Goal: Task Accomplishment & Management: Use online tool/utility

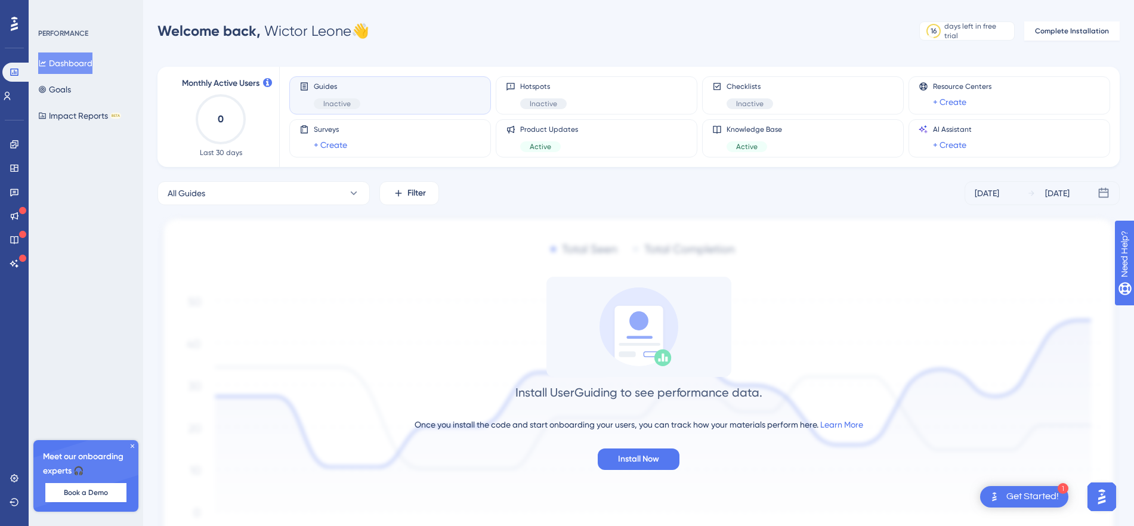
click at [1031, 496] on div "Get Started!" at bounding box center [1032, 496] width 52 height 13
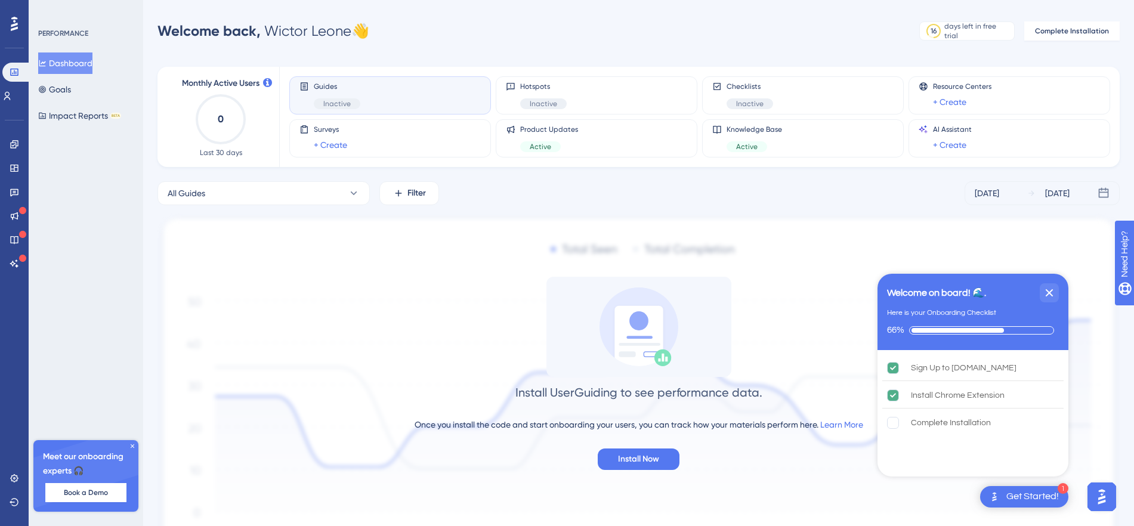
click at [1107, 494] on img "Open AI Assistant Launcher" at bounding box center [1101, 496] width 21 height 21
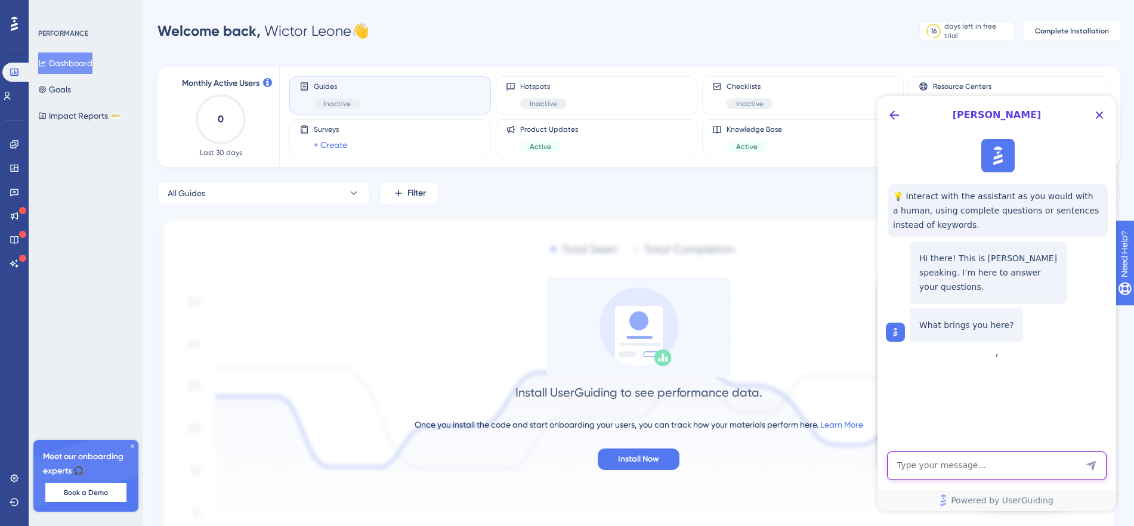
click at [963, 459] on textarea "AI Assistant Text Input" at bounding box center [996, 465] width 219 height 29
click at [885, 114] on button "Back Button" at bounding box center [893, 115] width 19 height 19
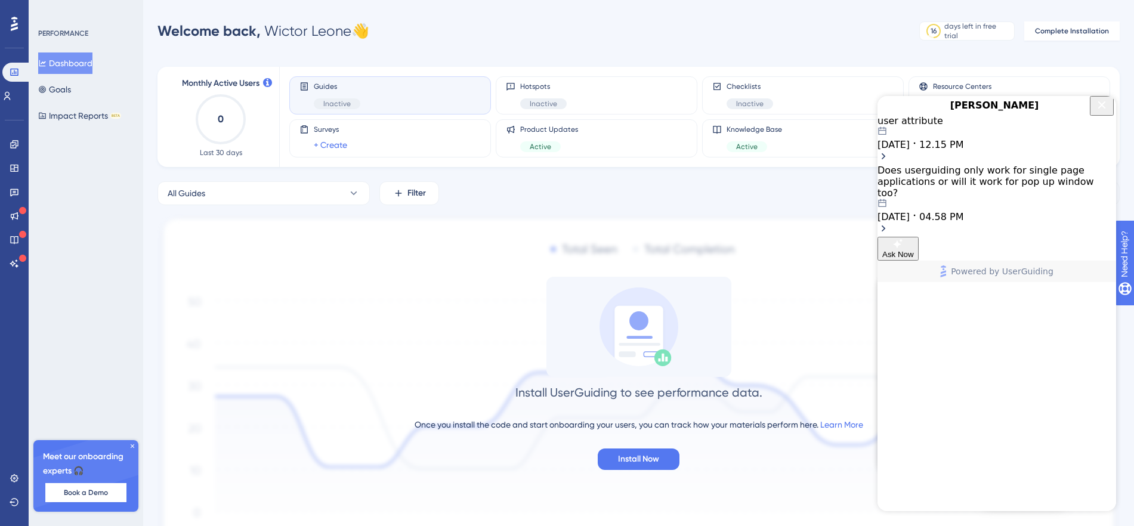
click at [1094, 112] on icon "Close Button" at bounding box center [1101, 105] width 14 height 14
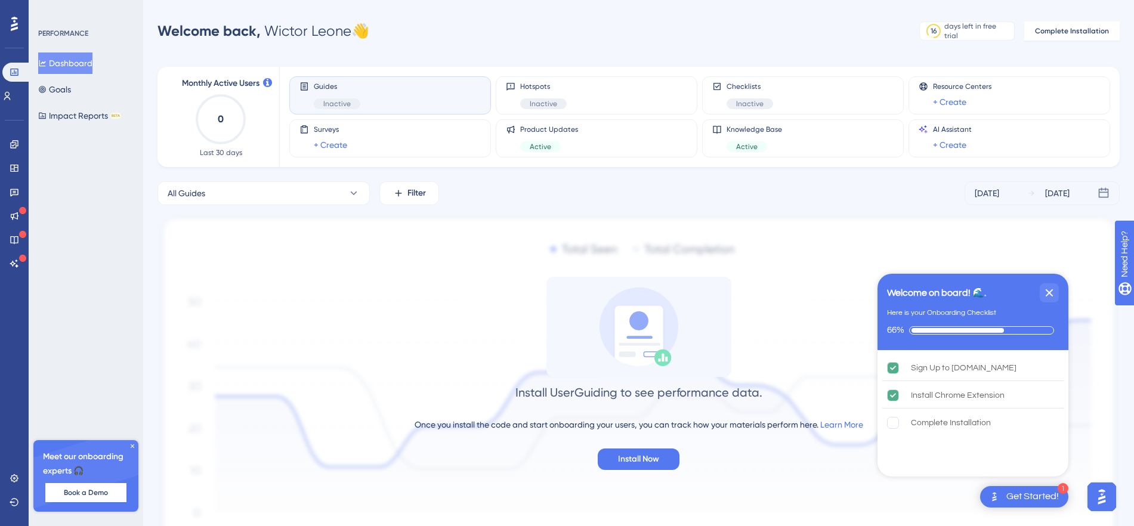
click at [952, 295] on div "Welcome on board! 🌊." at bounding box center [936, 293] width 99 height 14
click at [940, 450] on div "Sign Up to [DOMAIN_NAME] Install Chrome Extension Complete Installation" at bounding box center [972, 411] width 191 height 123
click at [1047, 293] on icon "Close Checklist" at bounding box center [1049, 293] width 8 height 8
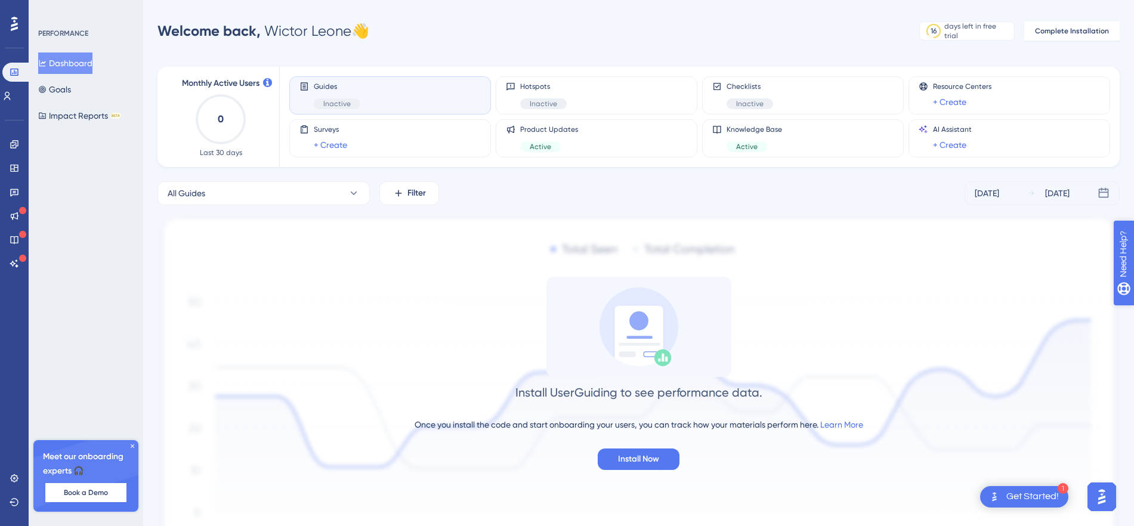
click at [1139, 311] on div "Need Help?" at bounding box center [1155, 315] width 64 height 14
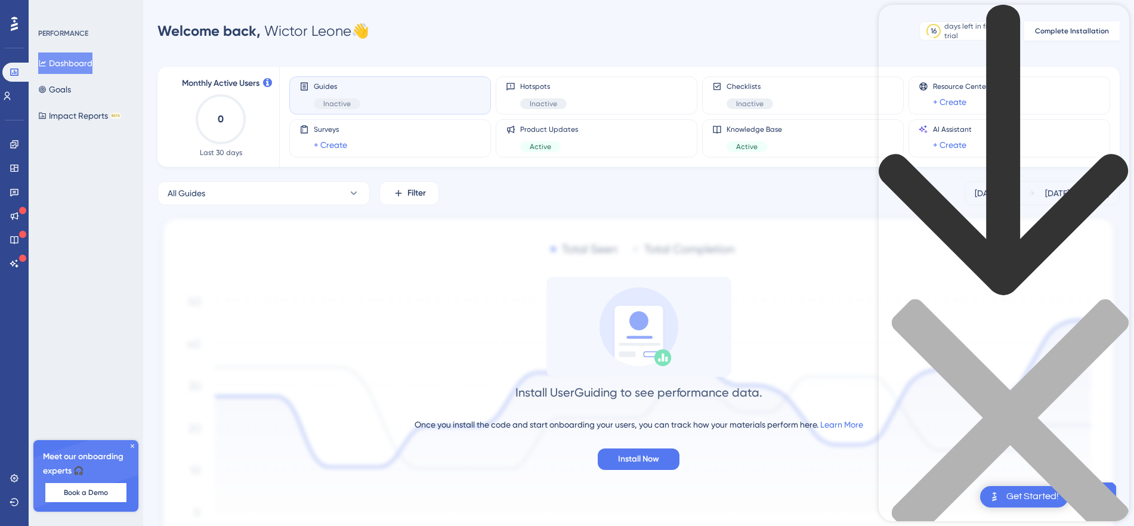
click at [1021, 67] on div "Resource Center Header" at bounding box center [1003, 291] width 250 height 572
type input "rest"
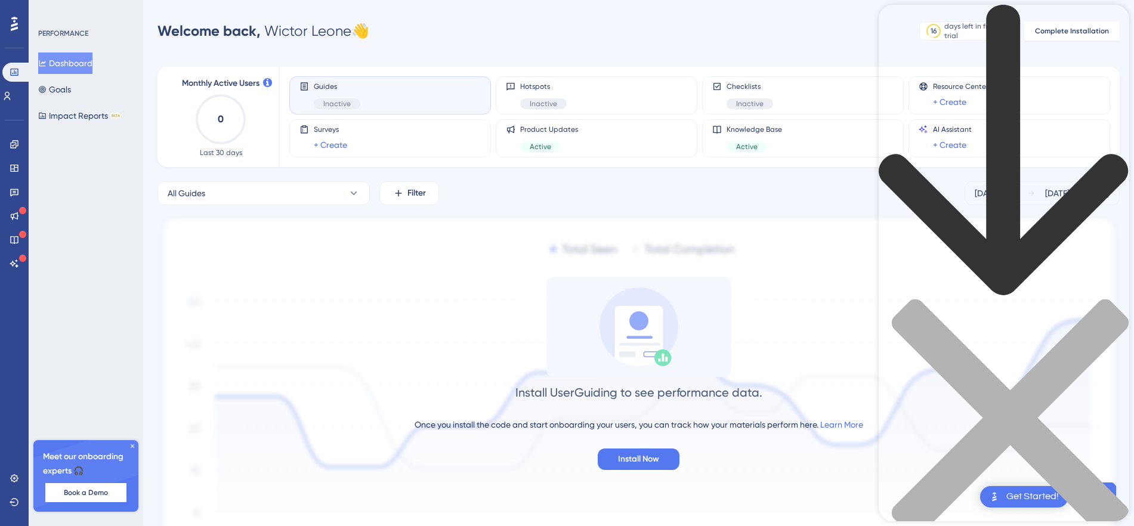
click at [1107, 299] on div "close resource center" at bounding box center [1003, 425] width 250 height 252
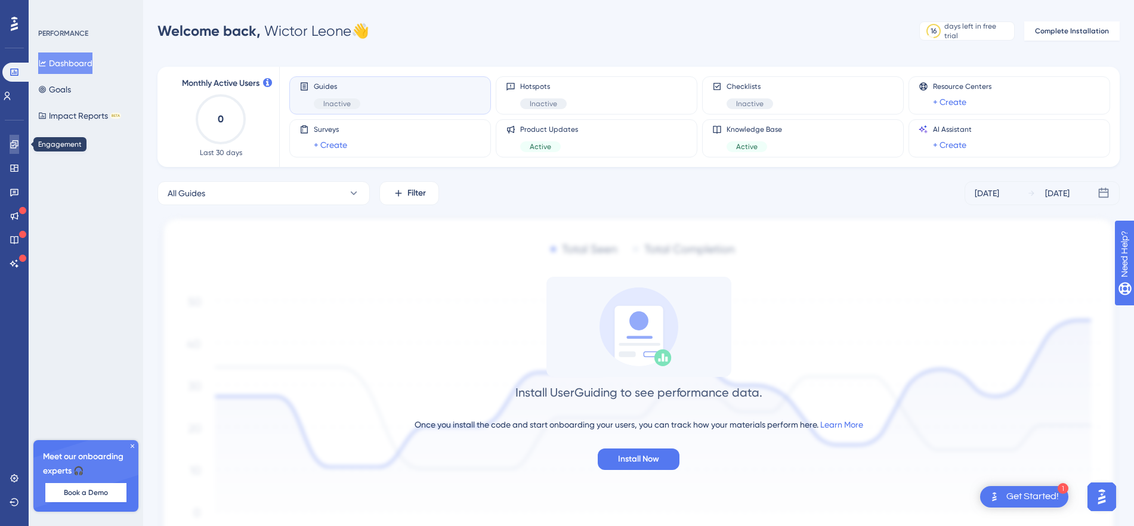
click at [19, 149] on link at bounding box center [15, 144] width 10 height 19
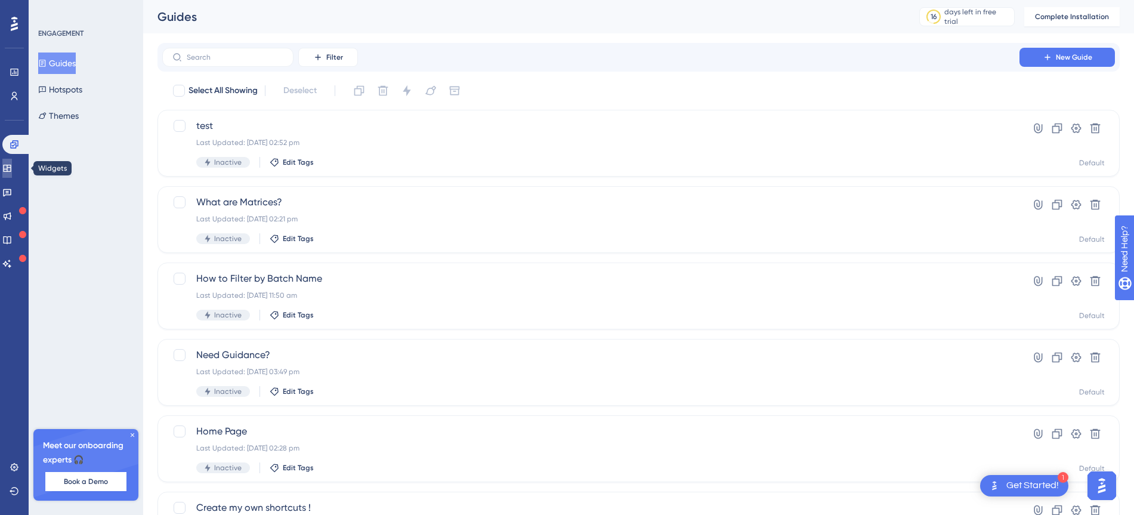
click at [12, 163] on link at bounding box center [7, 168] width 10 height 19
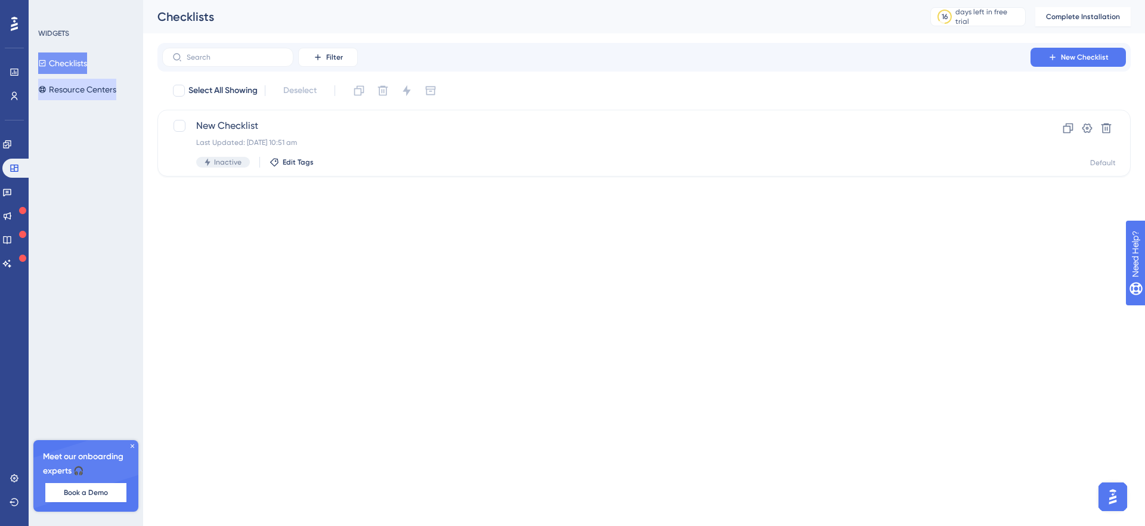
click at [92, 85] on button "Resource Centers" at bounding box center [77, 89] width 78 height 21
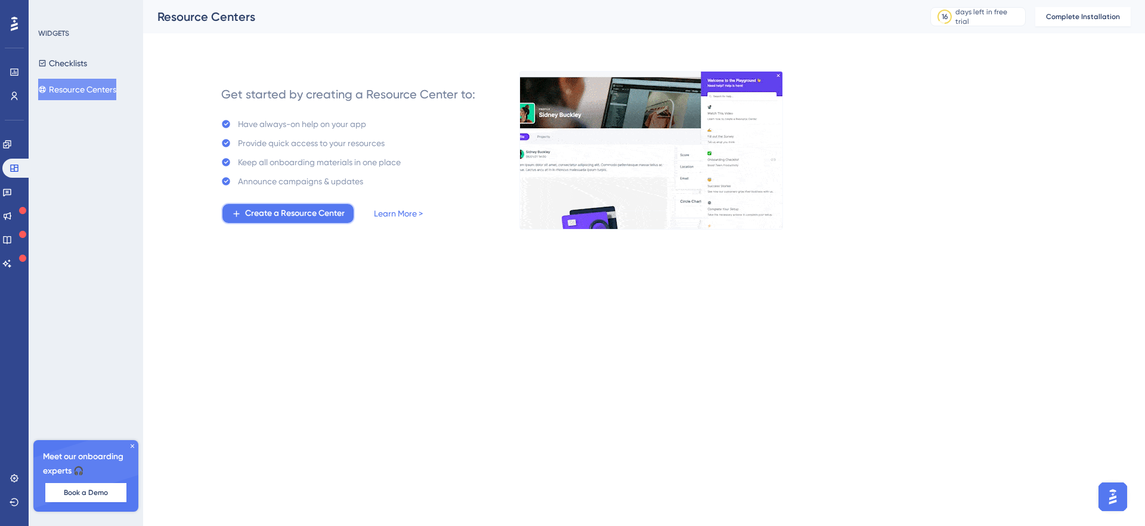
click at [323, 211] on span "Create a Resource Center" at bounding box center [295, 213] width 100 height 14
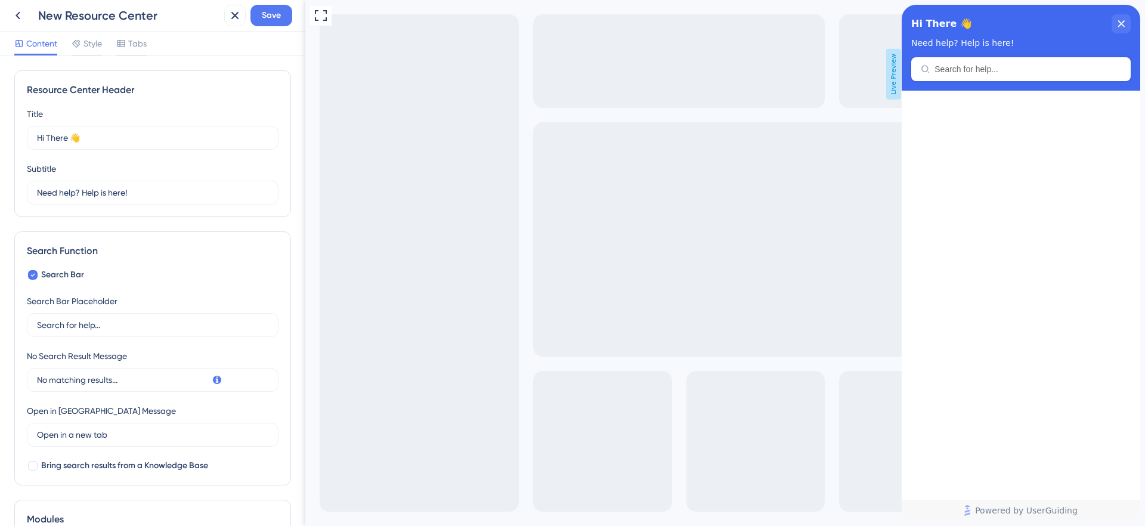
scroll to position [125, 0]
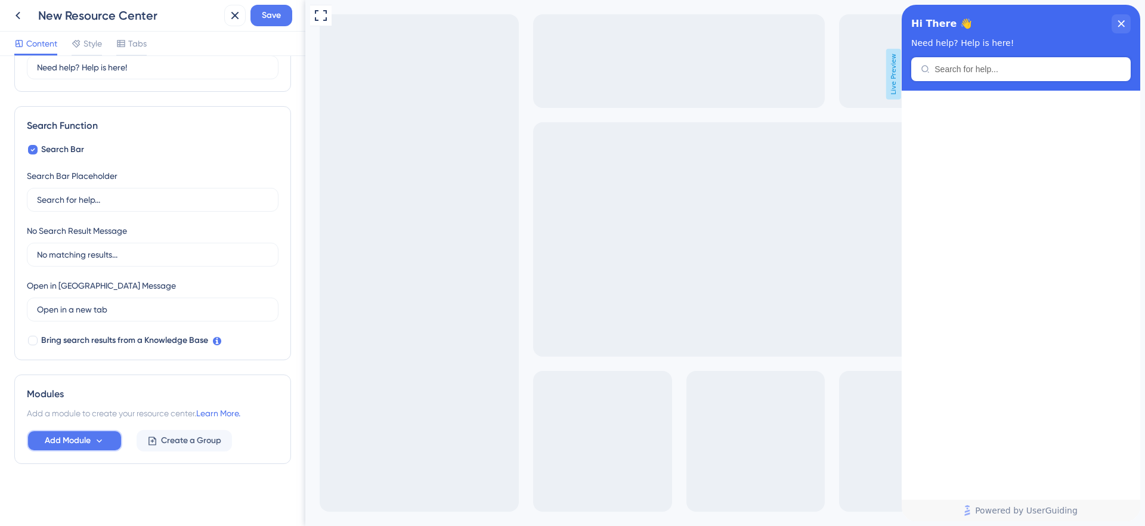
click at [82, 447] on span "Add Module" at bounding box center [68, 441] width 46 height 14
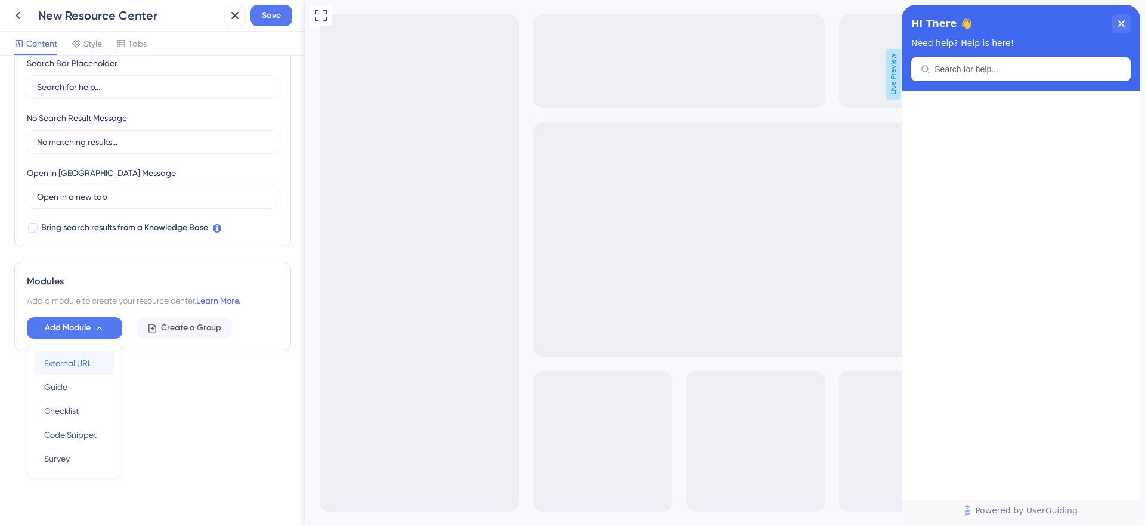
click at [91, 360] on span "External URL" at bounding box center [68, 363] width 48 height 14
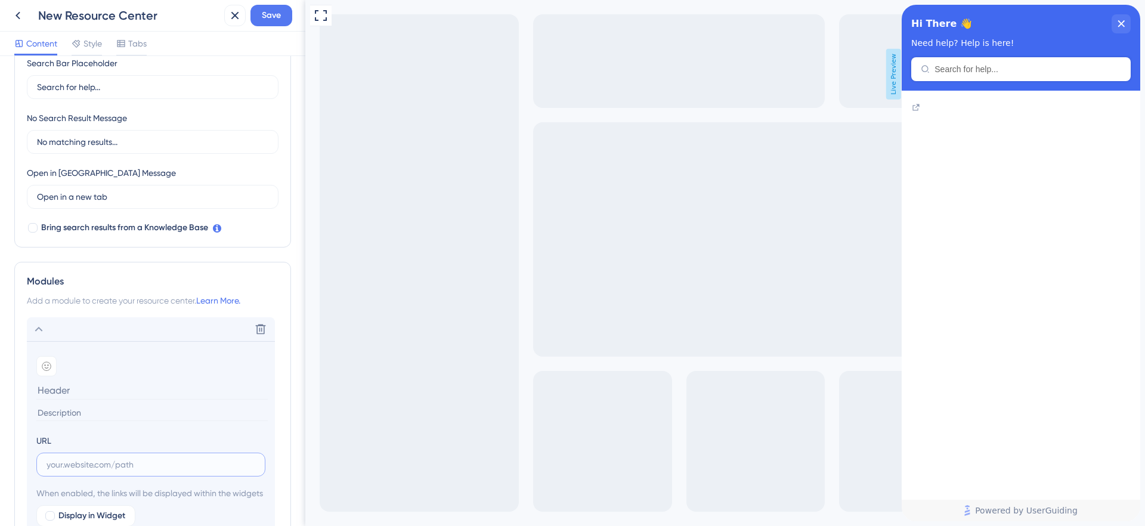
click at [94, 462] on input "text" at bounding box center [151, 464] width 209 height 13
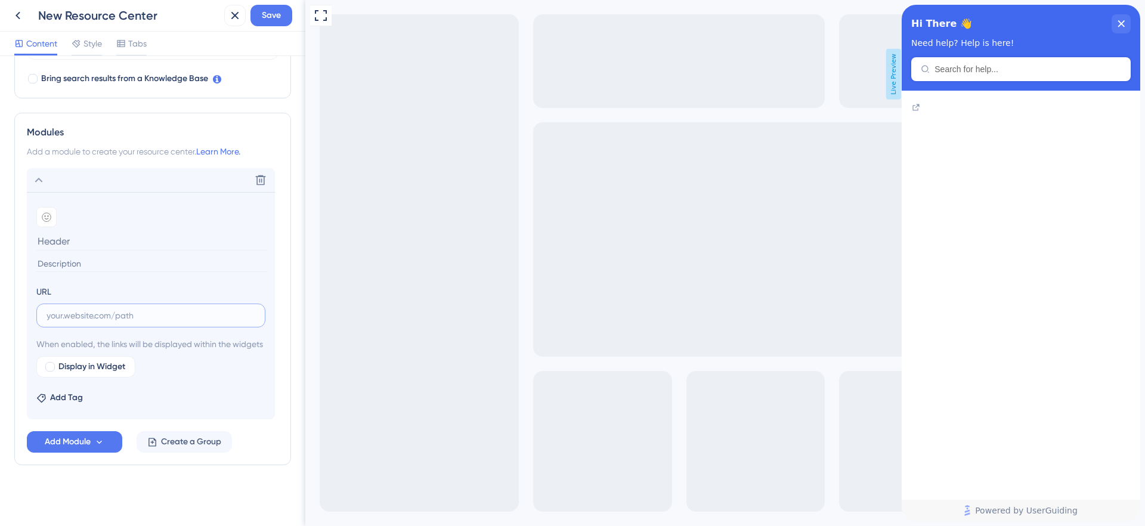
click at [195, 312] on input "text" at bounding box center [151, 315] width 209 height 13
paste input "[URL][DOMAIN_NAME]"
type input "[URL][DOMAIN_NAME]"
click at [129, 258] on input at bounding box center [151, 264] width 231 height 16
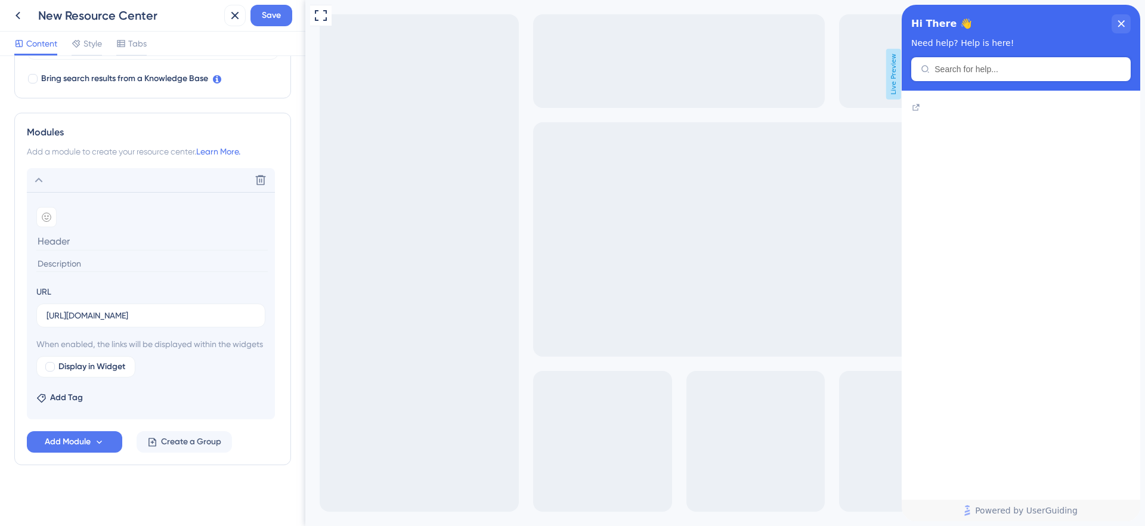
scroll to position [0, 0]
type input "Test"
click at [120, 494] on div "Resource Center Header Title Hi There 👋 17 Hi There 👋 Subtitle Need help? Help …" at bounding box center [152, 98] width 277 height 830
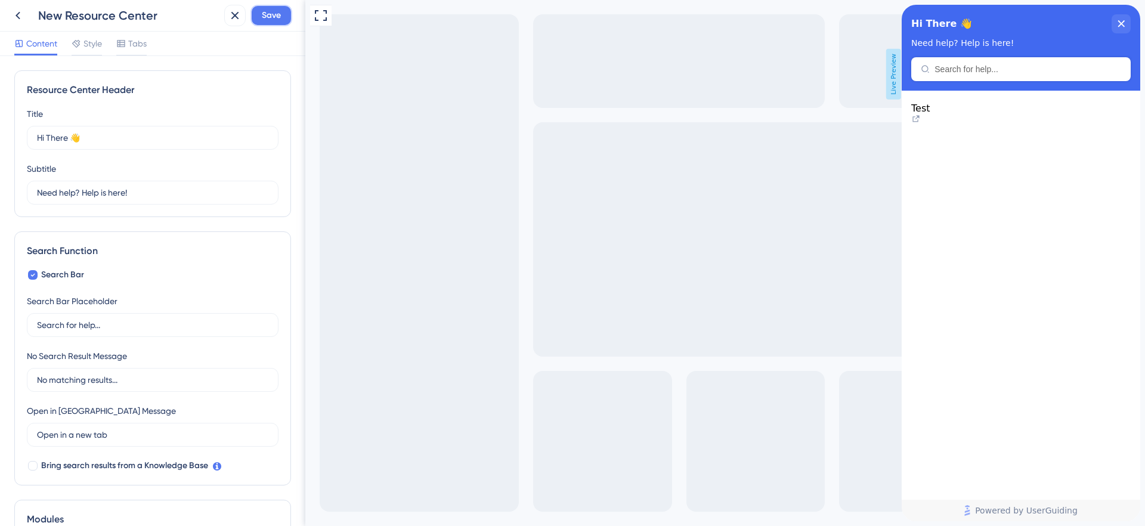
click at [279, 16] on span "Save" at bounding box center [271, 15] width 19 height 14
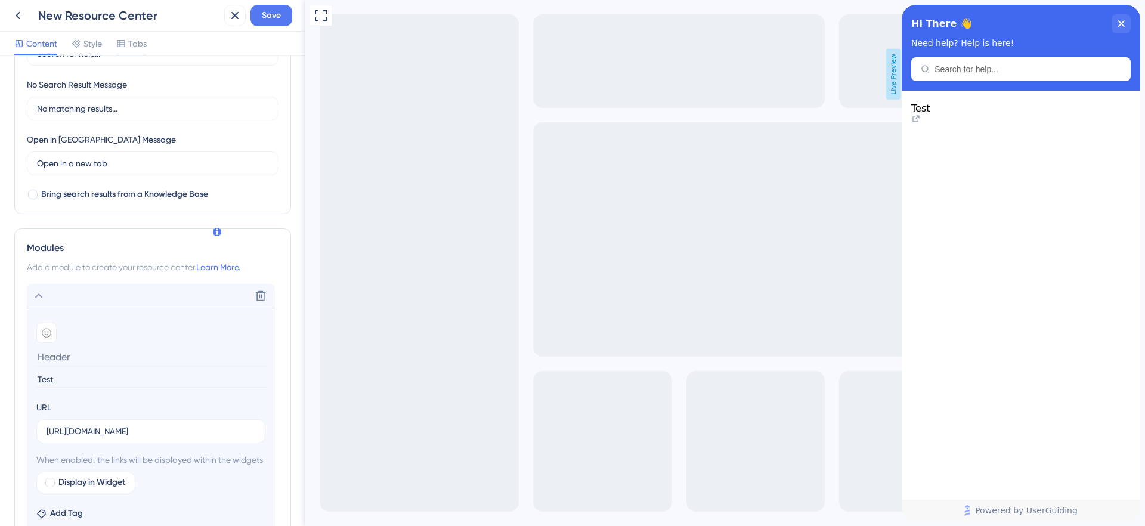
scroll to position [298, 0]
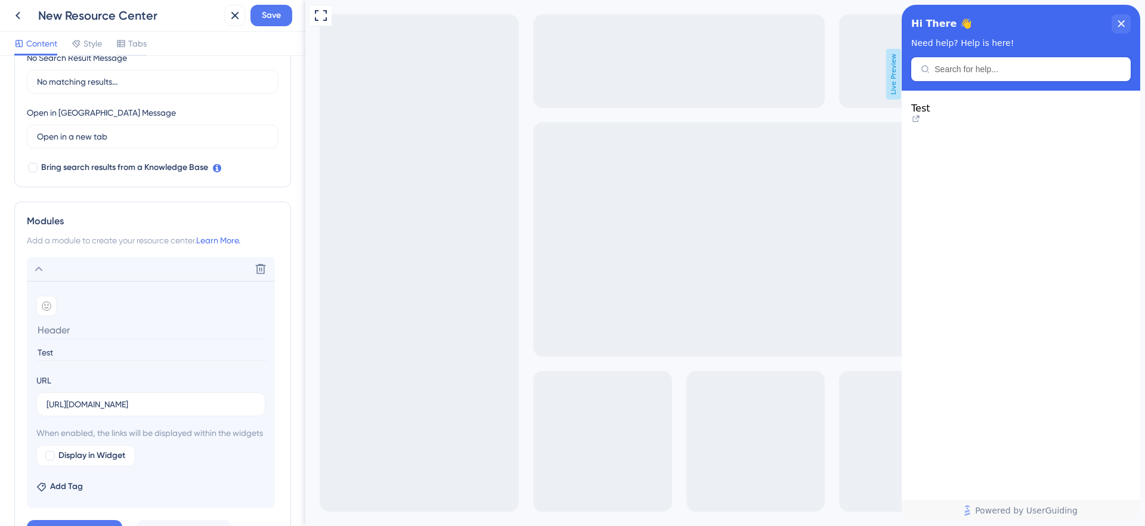
click at [72, 347] on input "Test" at bounding box center [151, 353] width 231 height 16
click at [62, 332] on input at bounding box center [151, 330] width 231 height 18
click at [62, 346] on input "Test" at bounding box center [151, 353] width 231 height 16
click at [64, 332] on input at bounding box center [151, 330] width 231 height 18
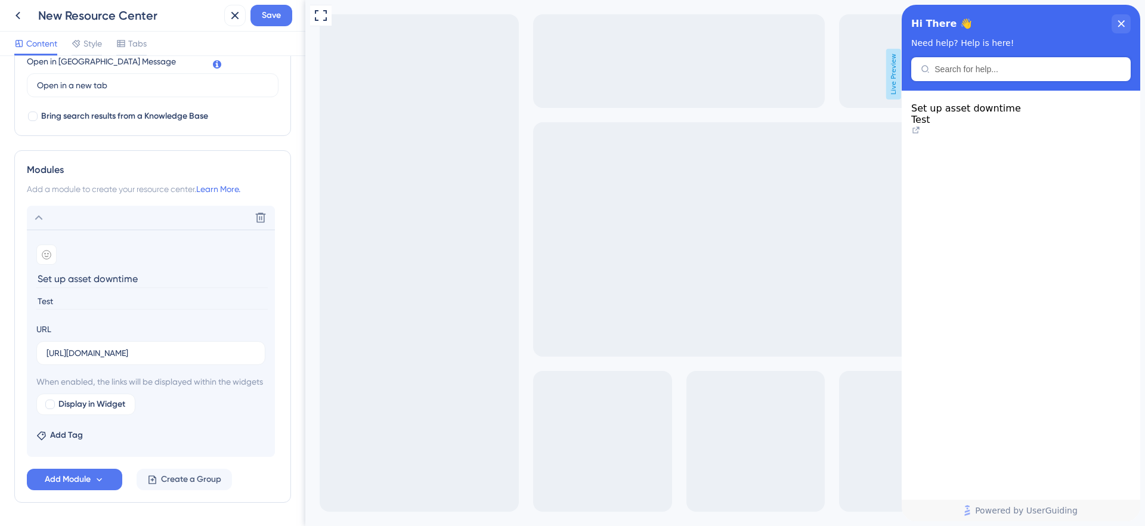
scroll to position [403, 0]
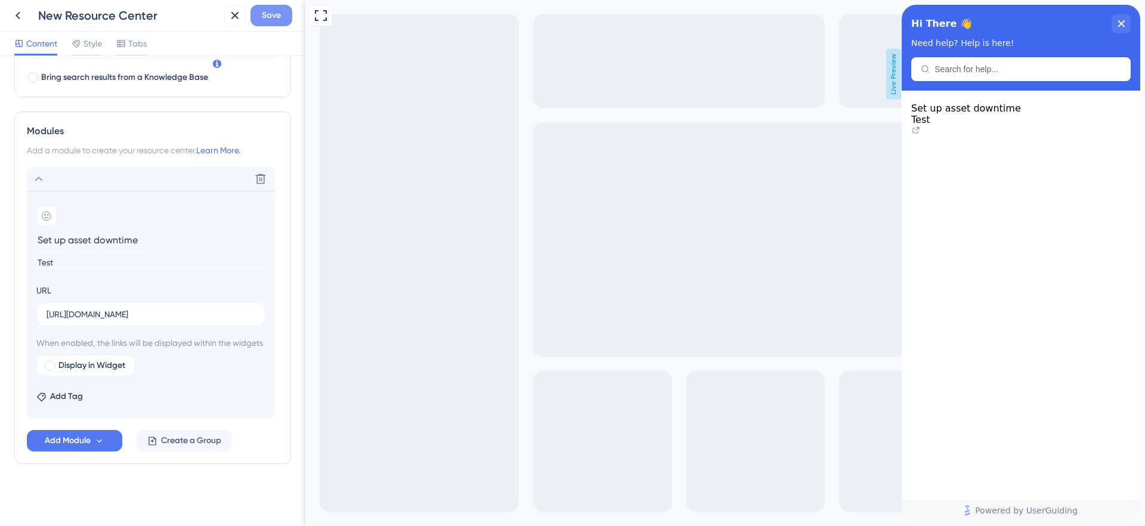
type input "Set up asset downtime"
click at [281, 22] on button "Save" at bounding box center [271, 15] width 42 height 21
click at [1003, 285] on div "Set up asset downtime Test" at bounding box center [1021, 295] width 239 height 409
click at [1122, 23] on icon "close resource center" at bounding box center [1121, 23] width 7 height 7
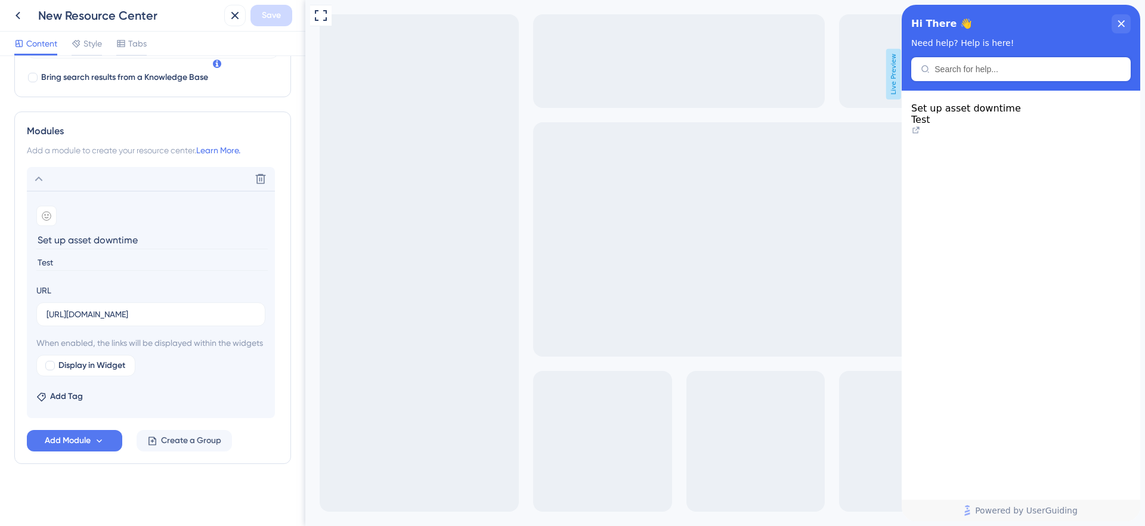
click at [930, 125] on span "Test" at bounding box center [920, 119] width 19 height 11
click at [921, 128] on icon at bounding box center [916, 130] width 10 height 10
click at [1047, 213] on div "Set up asset downtime Test" at bounding box center [1021, 295] width 239 height 409
click at [102, 308] on input "[URL][DOMAIN_NAME]" at bounding box center [151, 314] width 209 height 13
click at [101, 436] on icon at bounding box center [99, 441] width 10 height 10
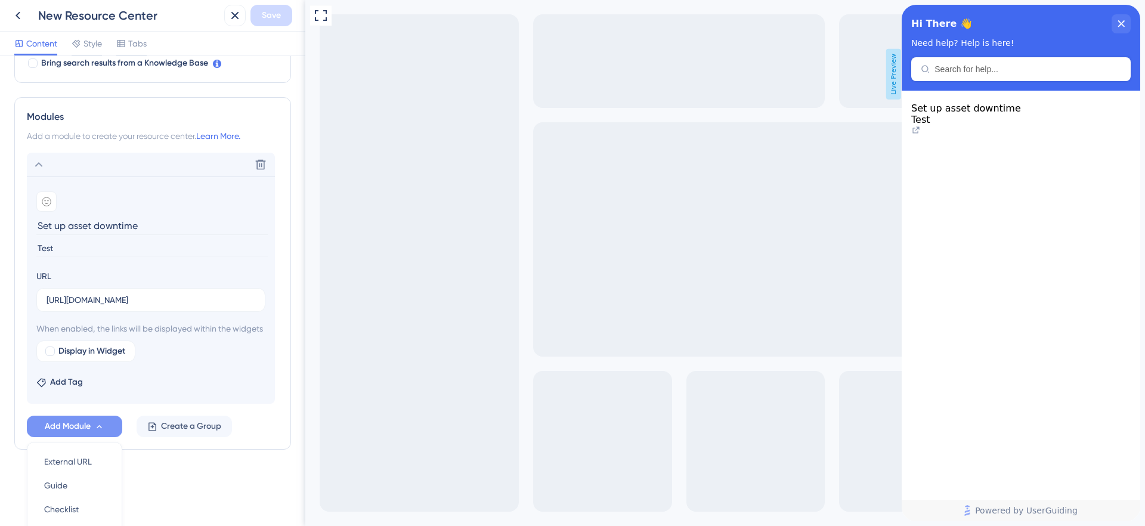
scroll to position [515, 0]
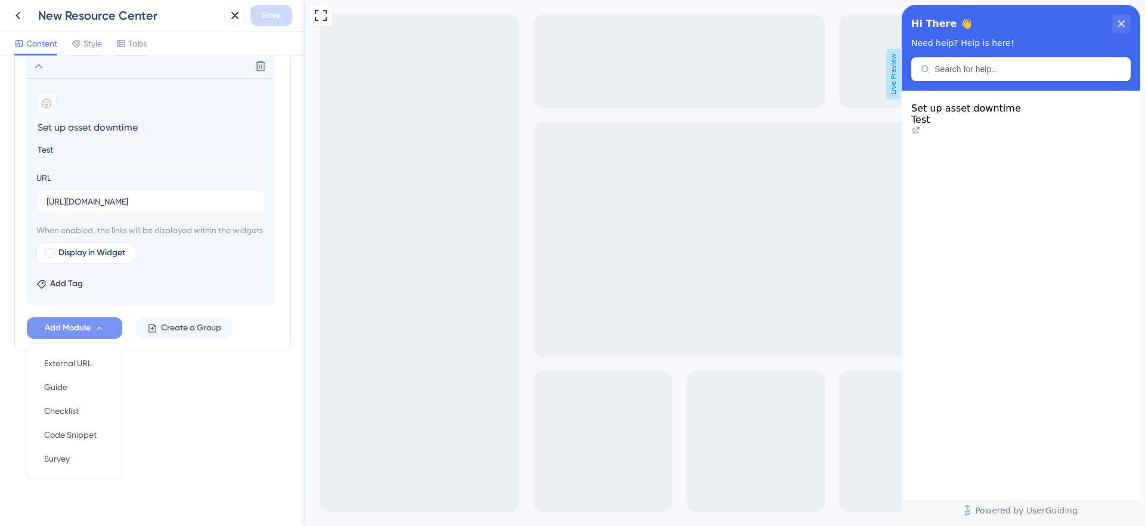
drag, startPoint x: 185, startPoint y: 409, endPoint x: 187, endPoint y: 403, distance: 6.2
click at [186, 409] on div "Resource Center Header Title Hi There 👋 17 Hi There 👋 Subtitle Need help? Help …" at bounding box center [152, 291] width 305 height 470
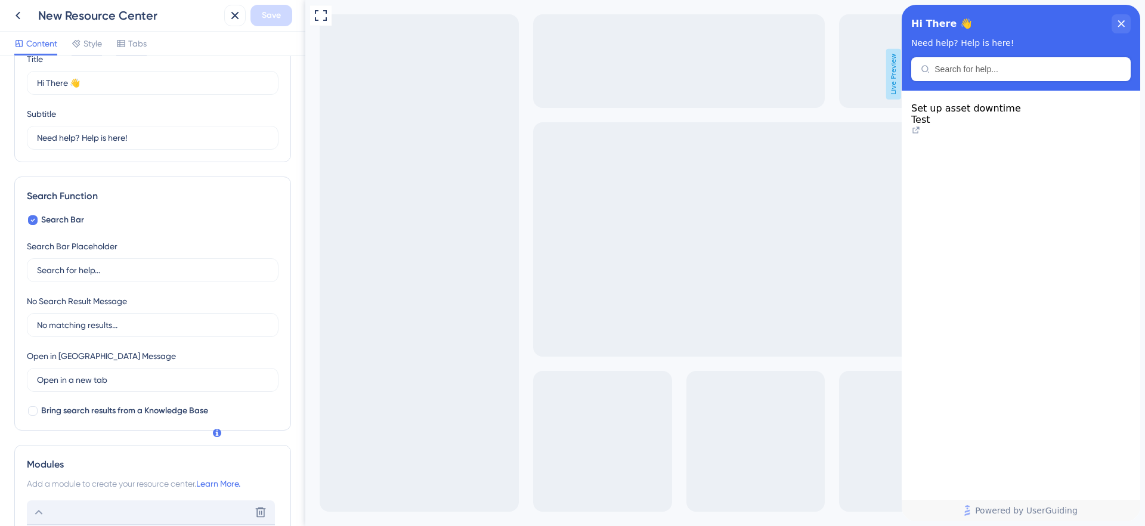
scroll to position [30, 0]
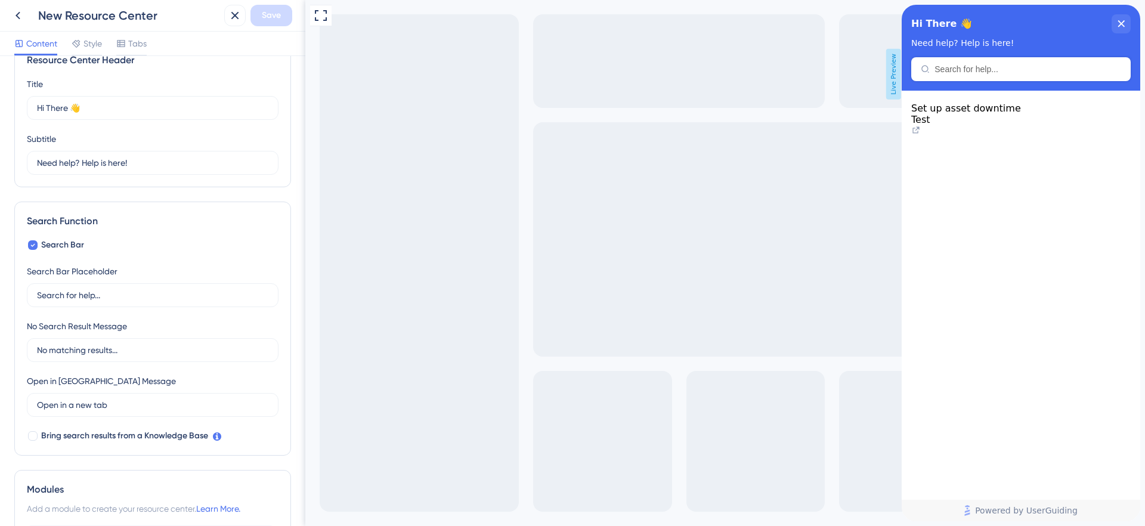
drag, startPoint x: 1010, startPoint y: 20, endPoint x: 985, endPoint y: 34, distance: 28.0
click at [1010, 20] on div "Hi There 👋" at bounding box center [1020, 23] width 219 height 19
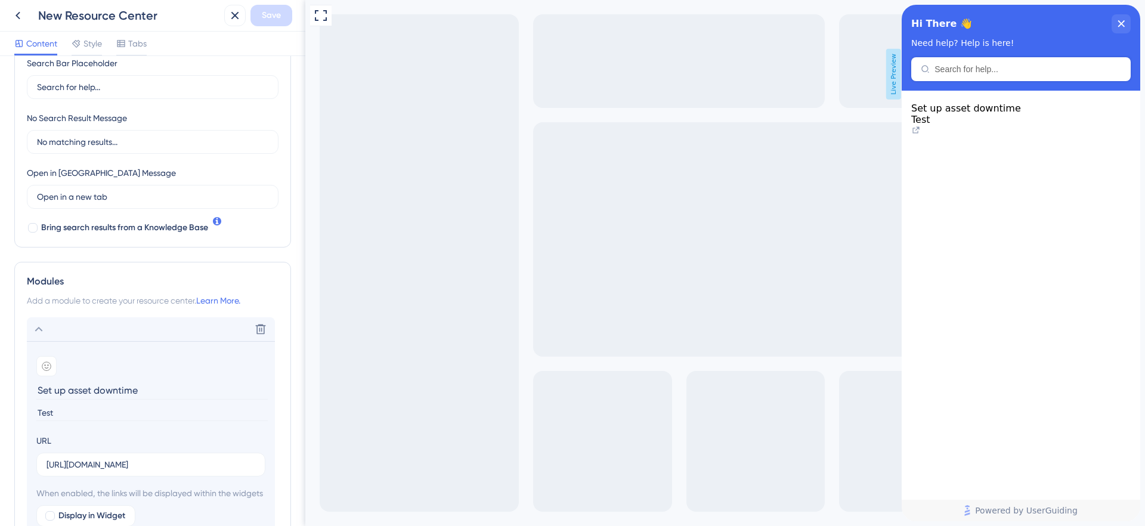
scroll to position [253, 0]
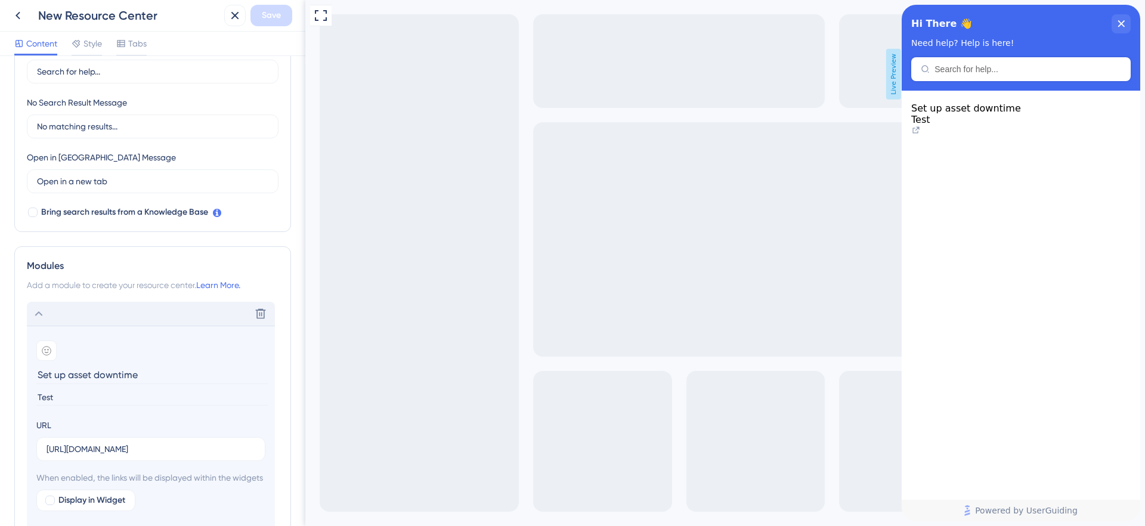
click at [36, 309] on icon at bounding box center [39, 314] width 14 height 14
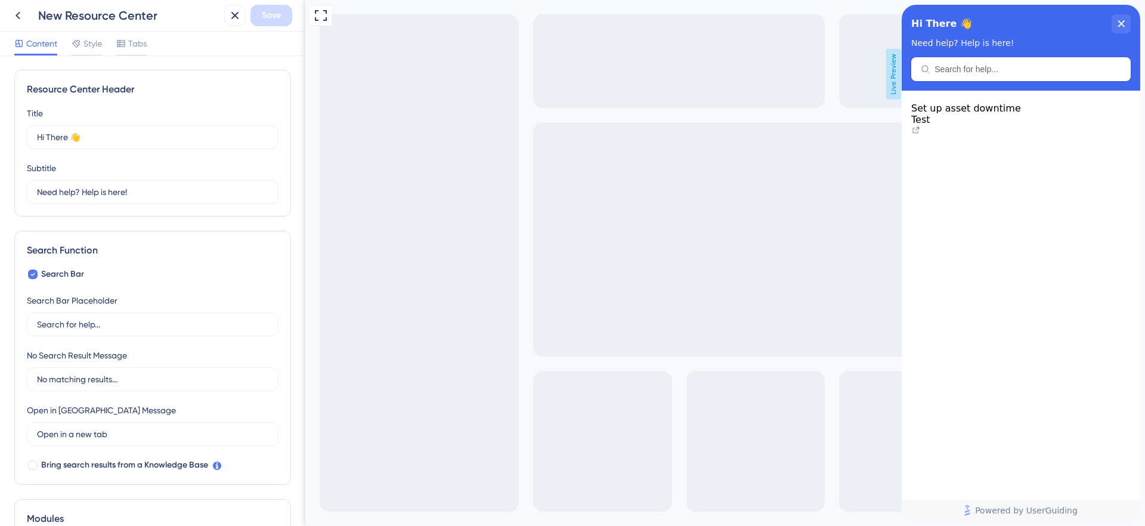
scroll to position [0, 0]
click at [143, 45] on span "Tabs" at bounding box center [137, 43] width 18 height 14
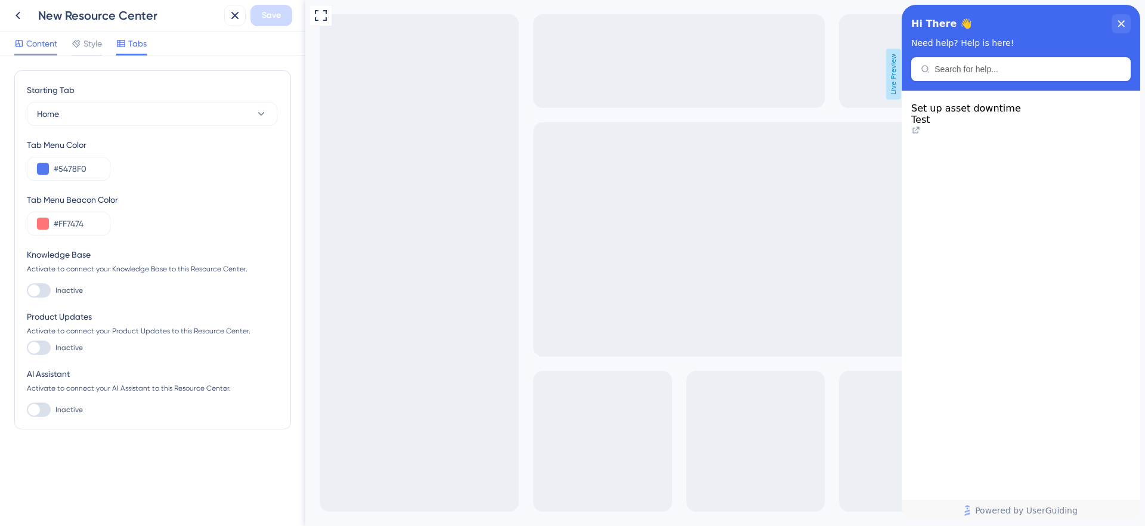
click at [44, 38] on span "Content" at bounding box center [41, 43] width 31 height 14
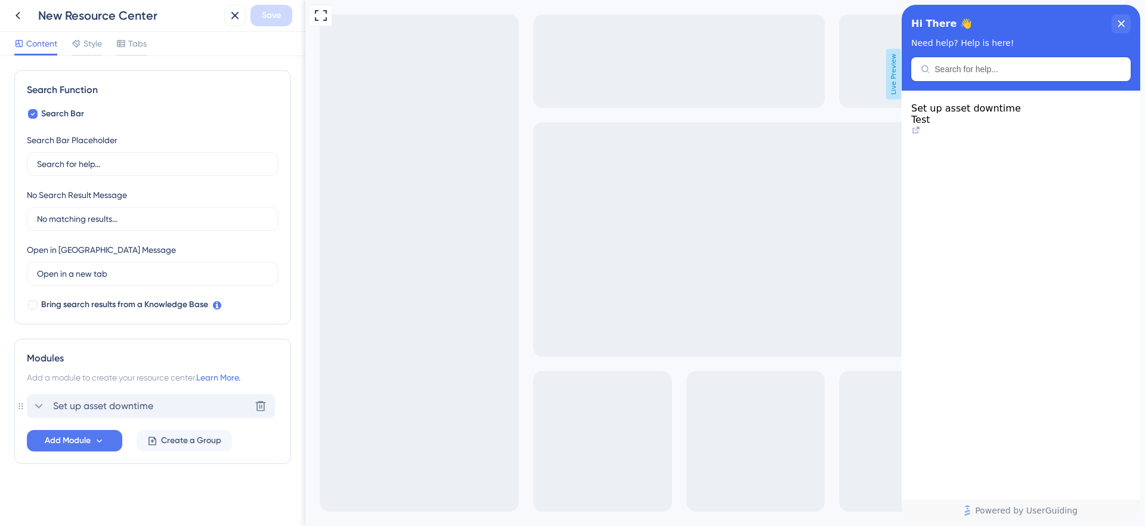
click at [145, 396] on div "Set up asset downtime Delete" at bounding box center [151, 406] width 248 height 24
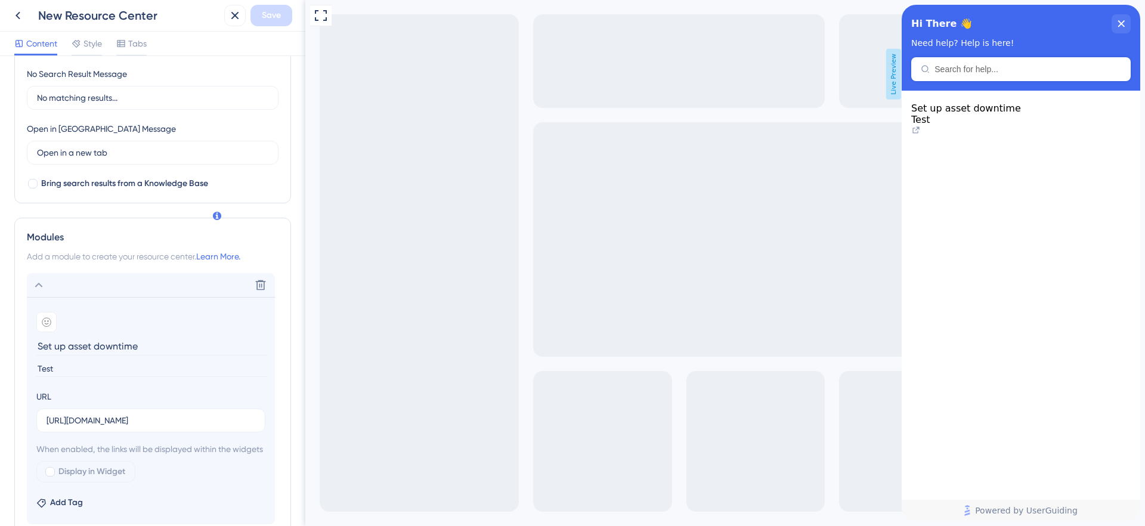
scroll to position [310, 0]
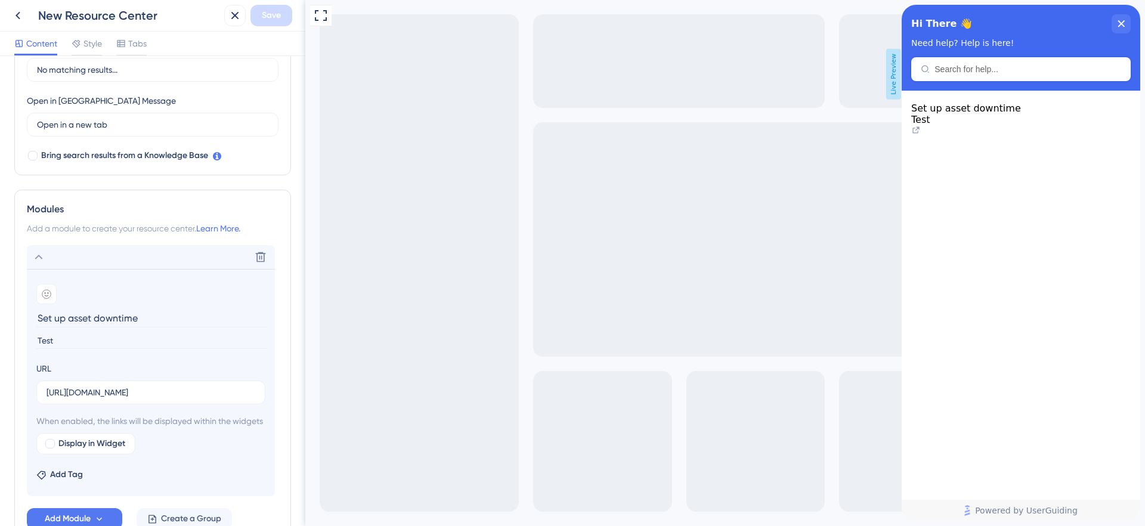
click at [72, 340] on input "Test" at bounding box center [151, 341] width 231 height 16
type input "Test"
click at [277, 21] on span "Save" at bounding box center [271, 15] width 19 height 14
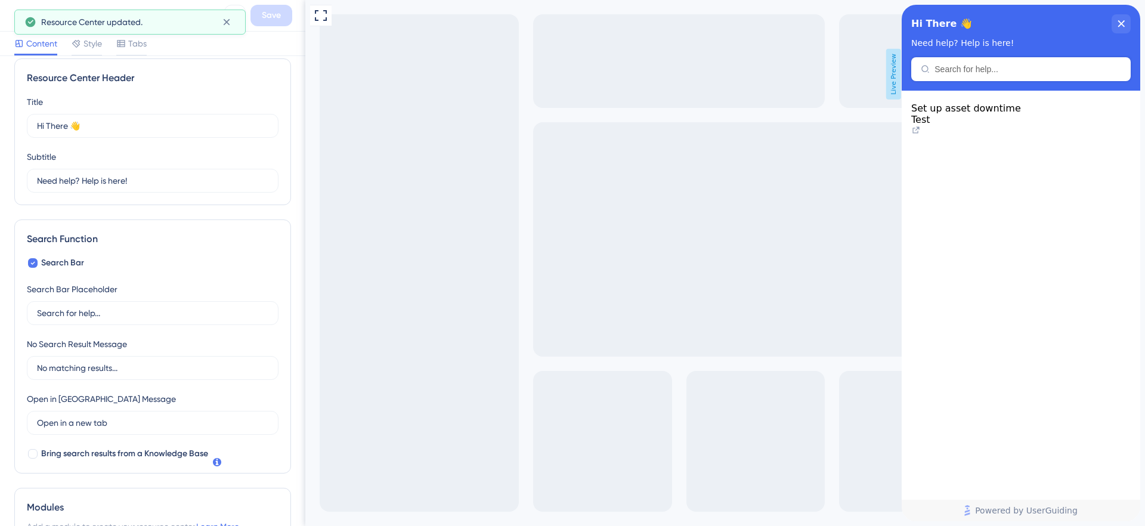
scroll to position [0, 0]
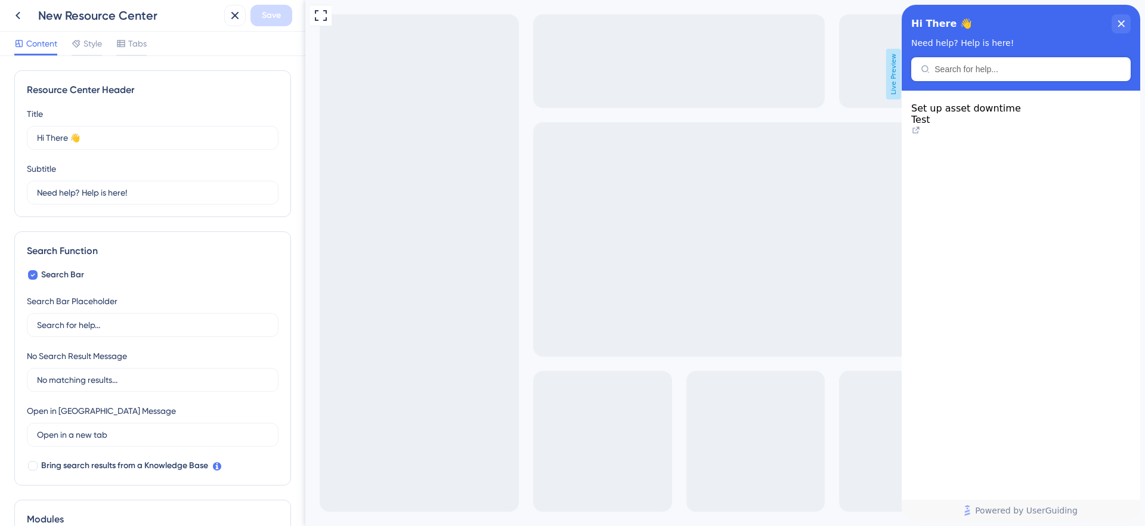
click at [89, 45] on span "Style" at bounding box center [92, 43] width 18 height 14
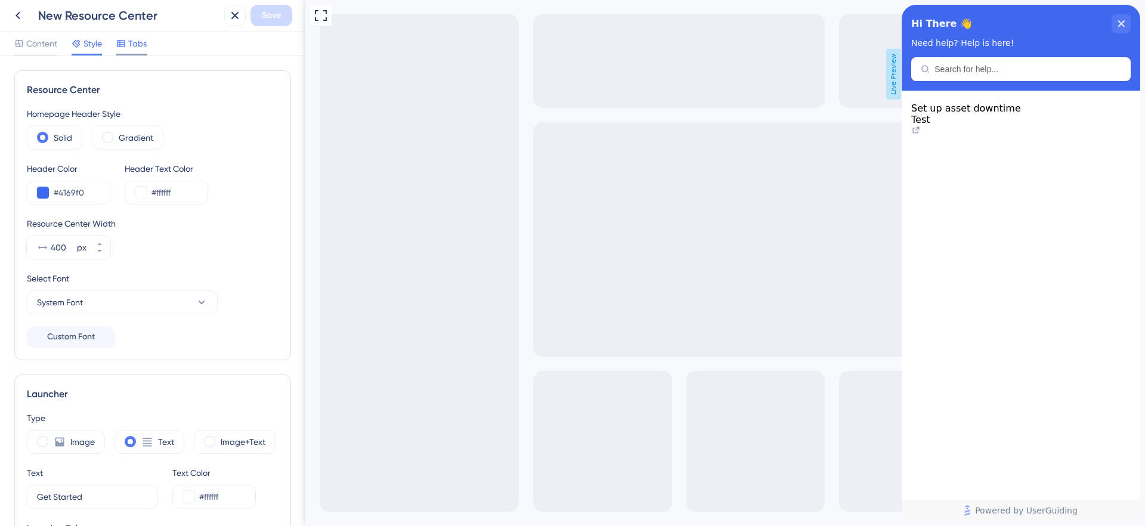
click at [140, 51] on div "Tabs" at bounding box center [131, 45] width 30 height 19
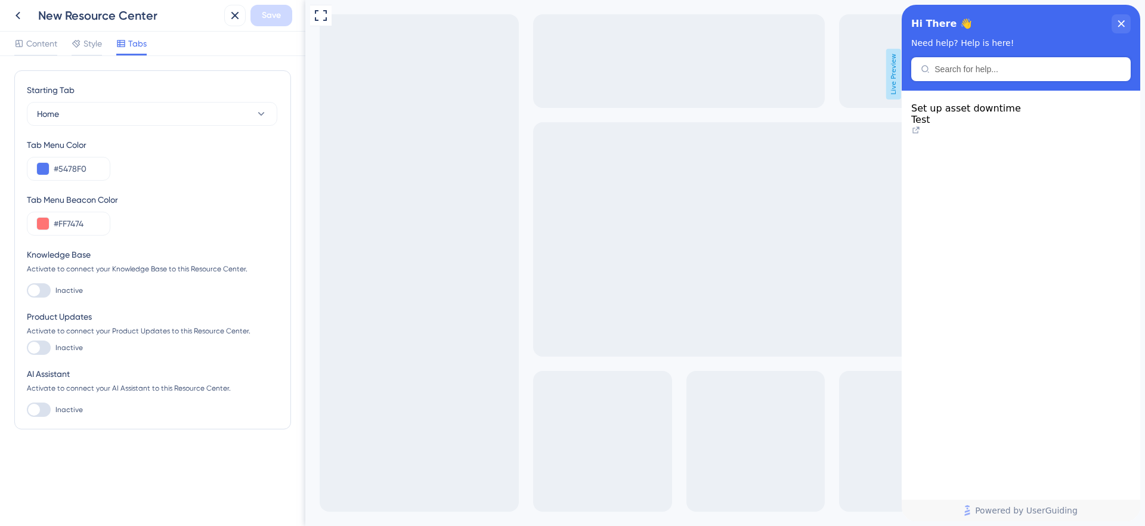
click at [40, 284] on div at bounding box center [39, 290] width 24 height 14
click at [27, 290] on input "Inactive" at bounding box center [26, 290] width 1 height 1
checkbox input "true"
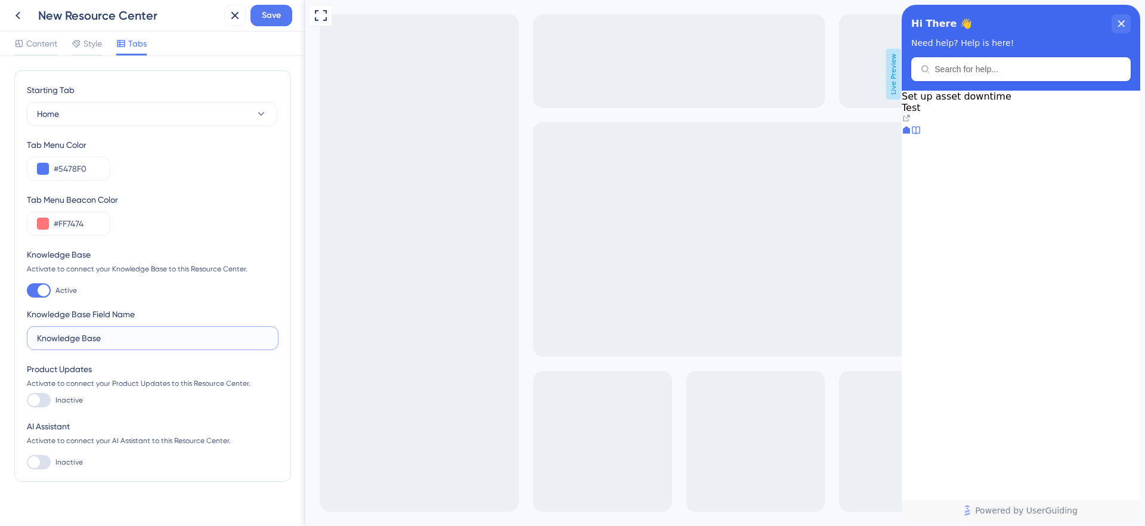
click at [119, 343] on input "Knowledge Base" at bounding box center [152, 338] width 231 height 13
click at [135, 311] on div "Knowledge Base Field Name" at bounding box center [81, 314] width 108 height 14
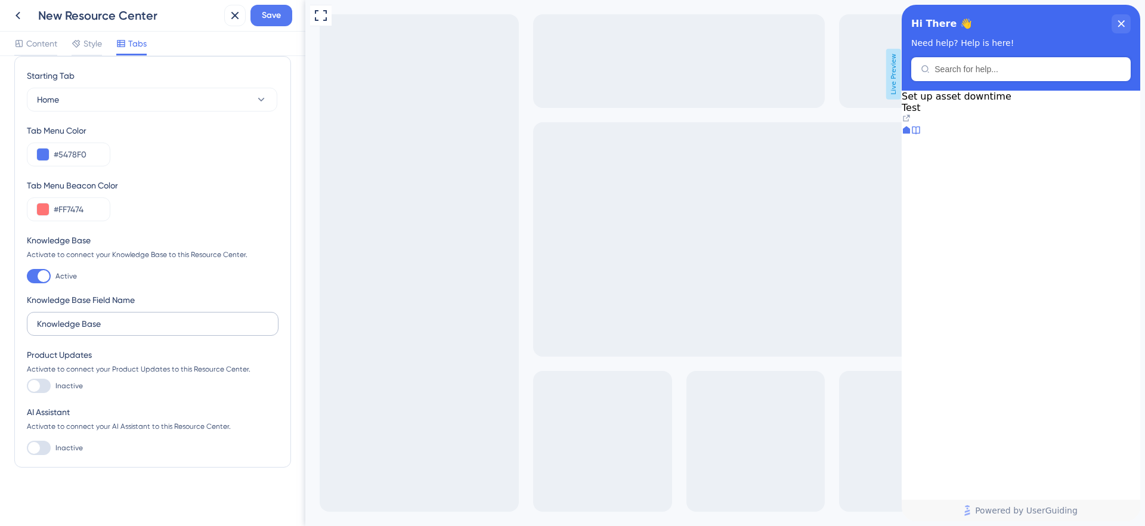
scroll to position [18, 0]
click at [271, 25] on button "Save" at bounding box center [271, 15] width 42 height 21
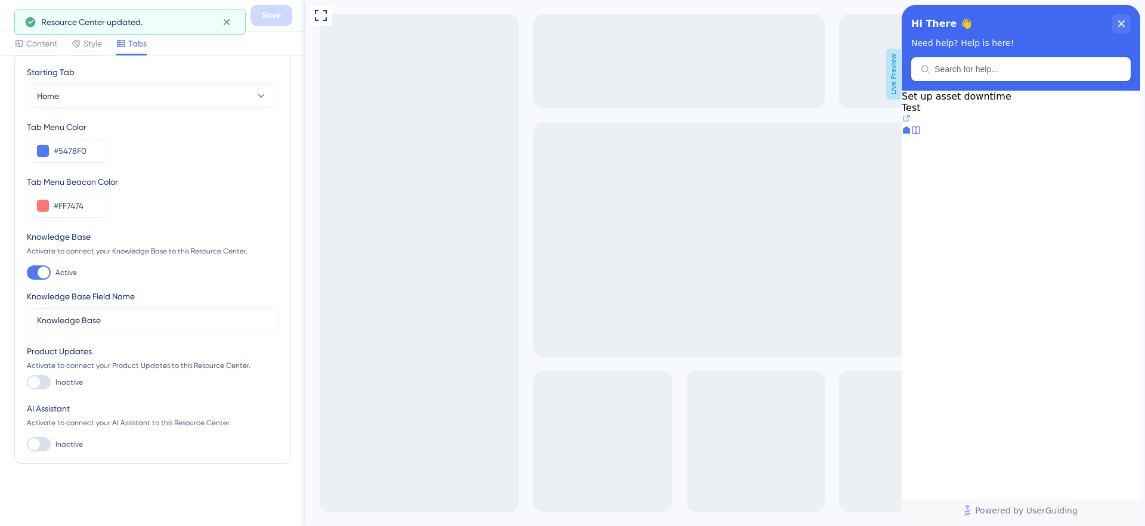
click at [921, 135] on icon at bounding box center [916, 130] width 10 height 10
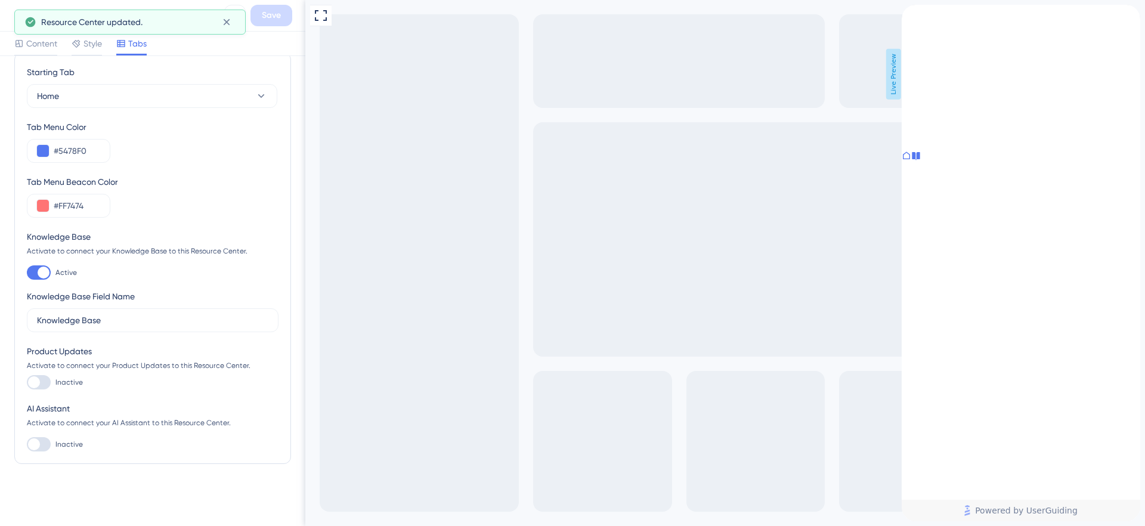
click at [911, 160] on icon at bounding box center [907, 156] width 10 height 10
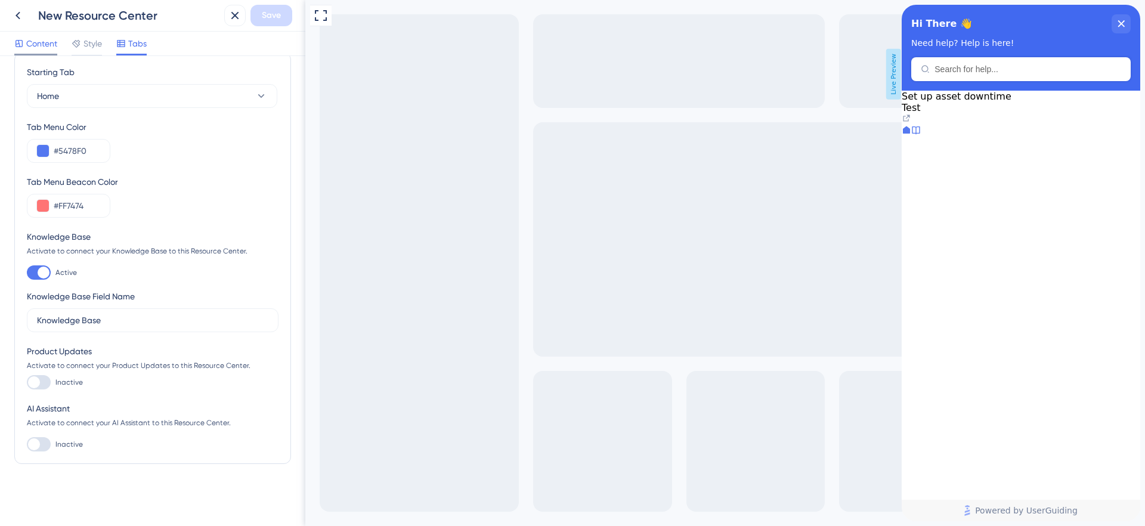
click at [53, 47] on span "Content" at bounding box center [41, 43] width 31 height 14
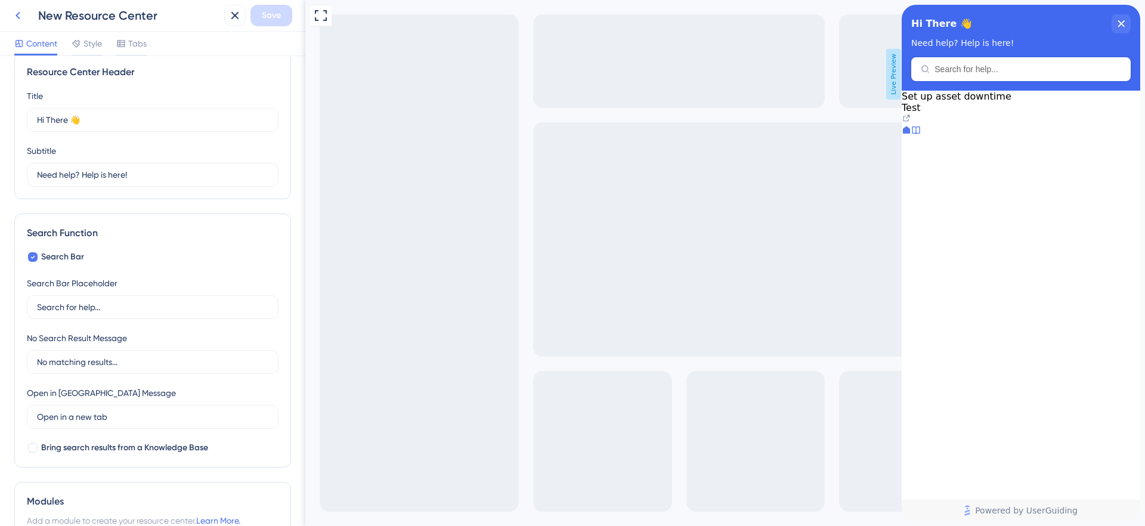
scroll to position [338, 0]
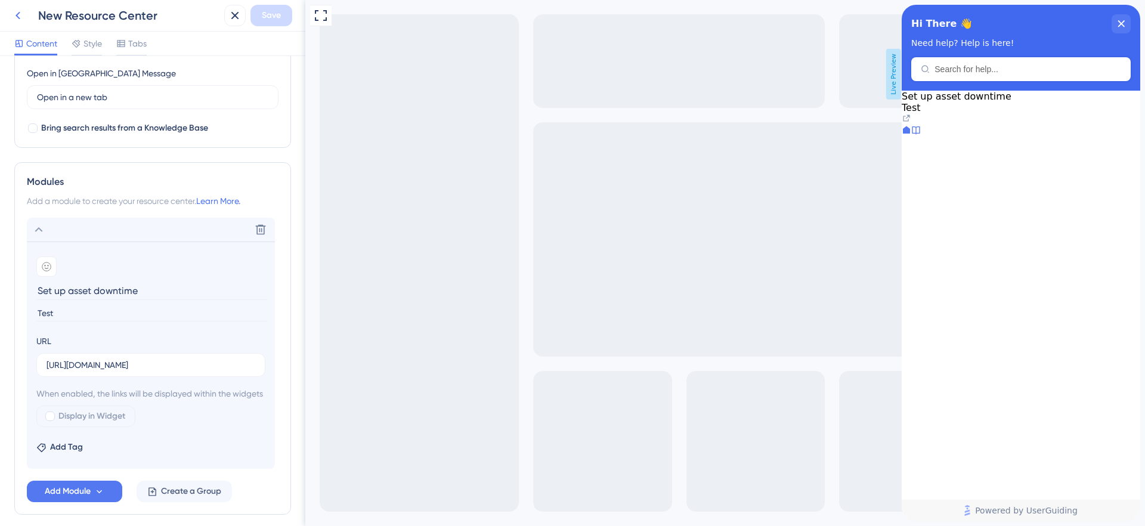
click at [22, 17] on icon at bounding box center [18, 15] width 14 height 14
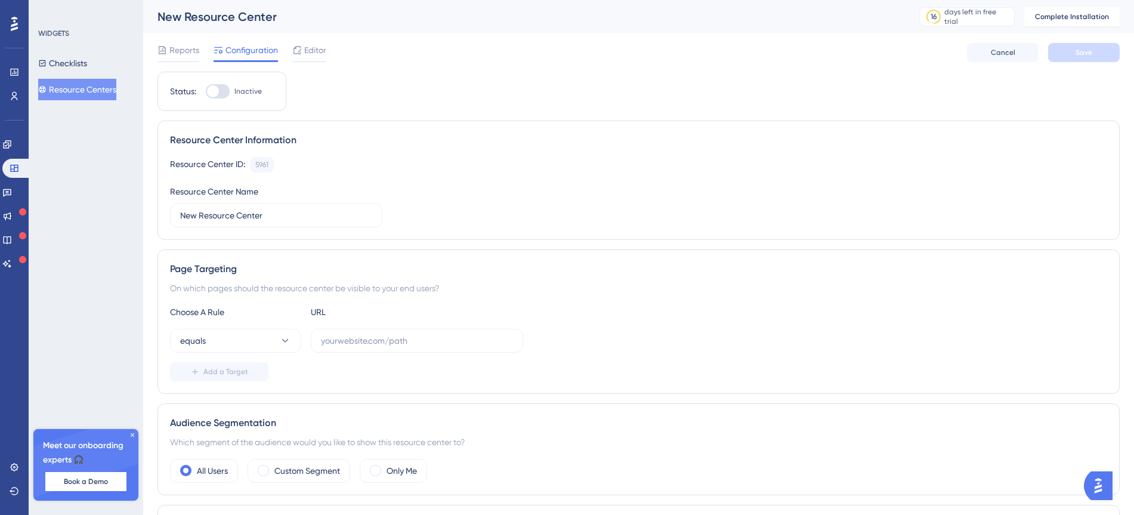
click at [219, 95] on div at bounding box center [218, 91] width 24 height 14
click at [206, 92] on input "Inactive" at bounding box center [205, 91] width 1 height 1
checkbox input "false"
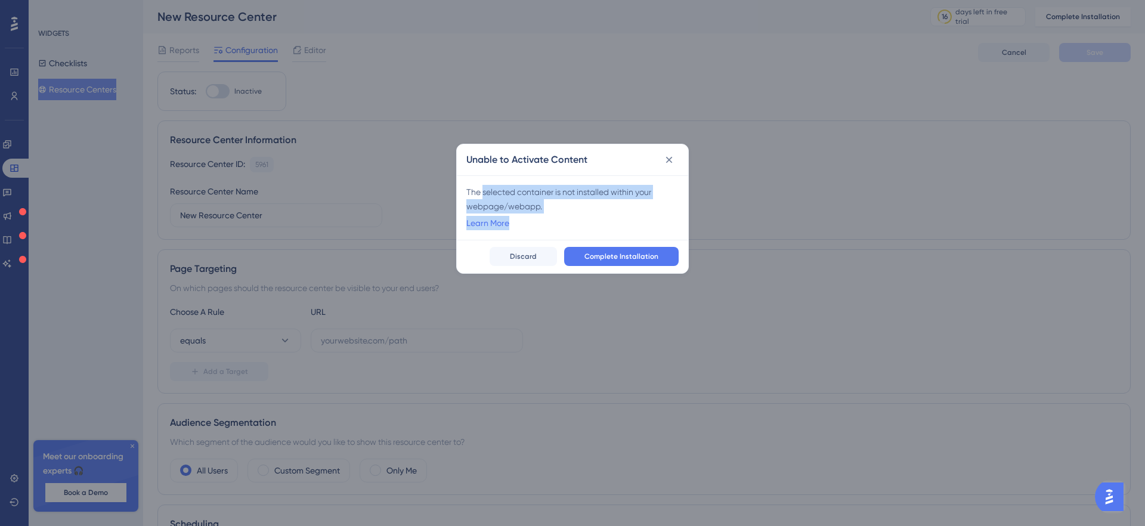
drag, startPoint x: 484, startPoint y: 185, endPoint x: 600, endPoint y: 214, distance: 119.8
click at [600, 214] on div "The selected container is not installed within your webpage/webapp. Learn More" at bounding box center [572, 207] width 212 height 45
click at [543, 185] on div "The selected container is not installed within your webpage/webapp." at bounding box center [572, 199] width 212 height 29
click at [541, 189] on div "The selected container is not installed within your webpage/webapp." at bounding box center [572, 199] width 212 height 29
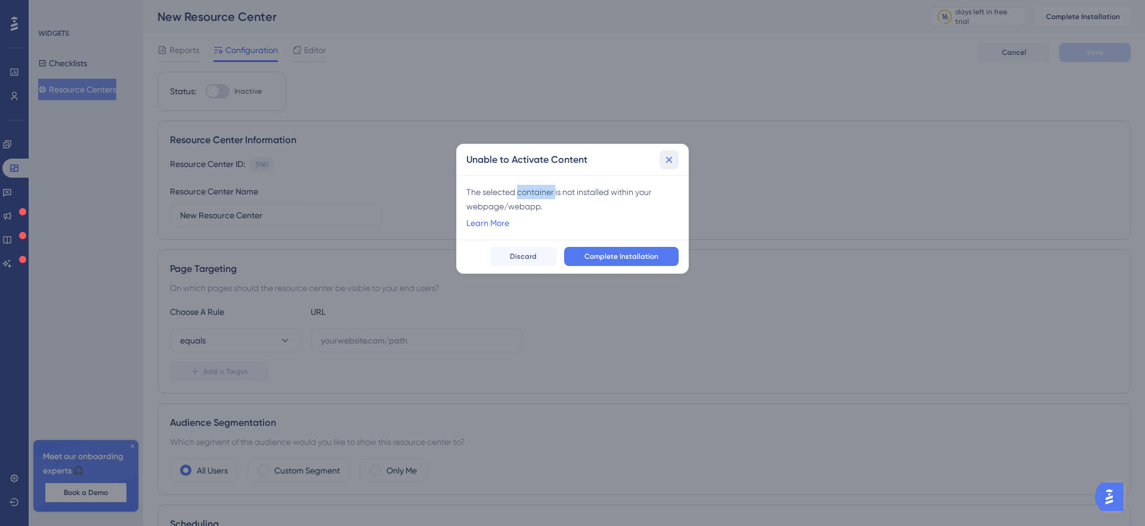
click at [674, 163] on icon at bounding box center [669, 160] width 12 height 12
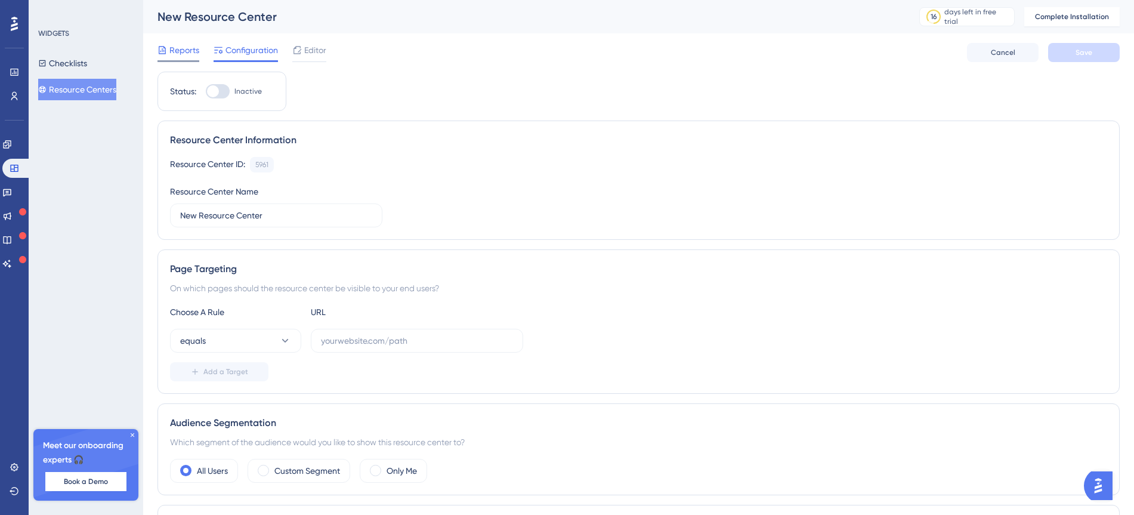
click at [193, 49] on span "Reports" at bounding box center [184, 50] width 30 height 14
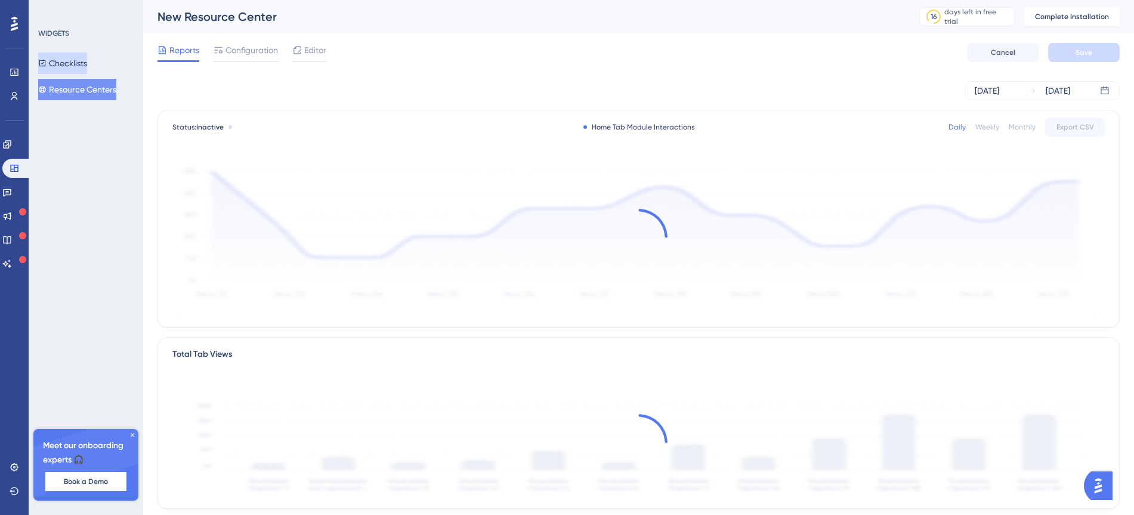
click at [81, 58] on button "Checklists" at bounding box center [62, 62] width 49 height 21
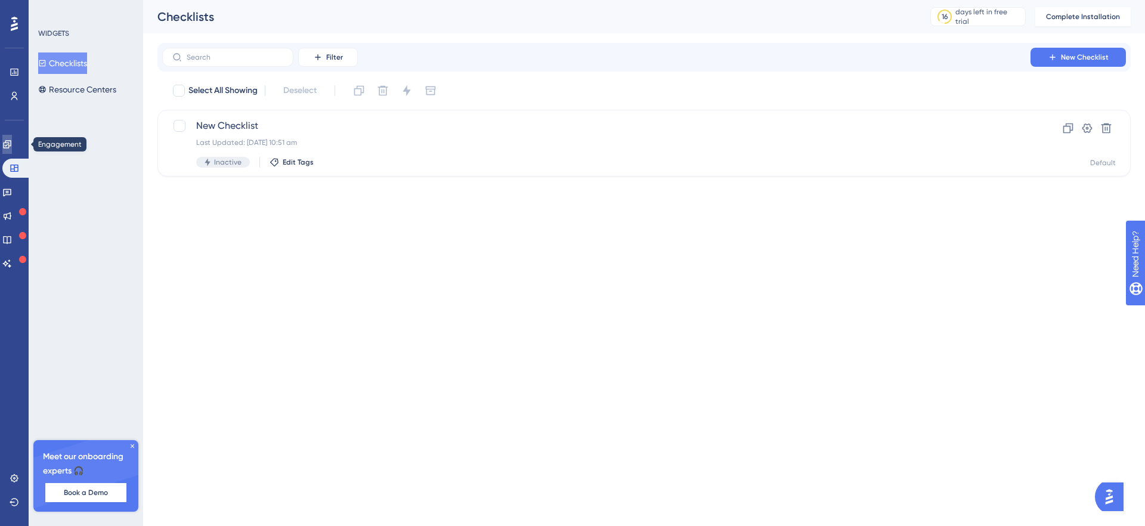
click at [12, 144] on icon at bounding box center [7, 145] width 10 height 10
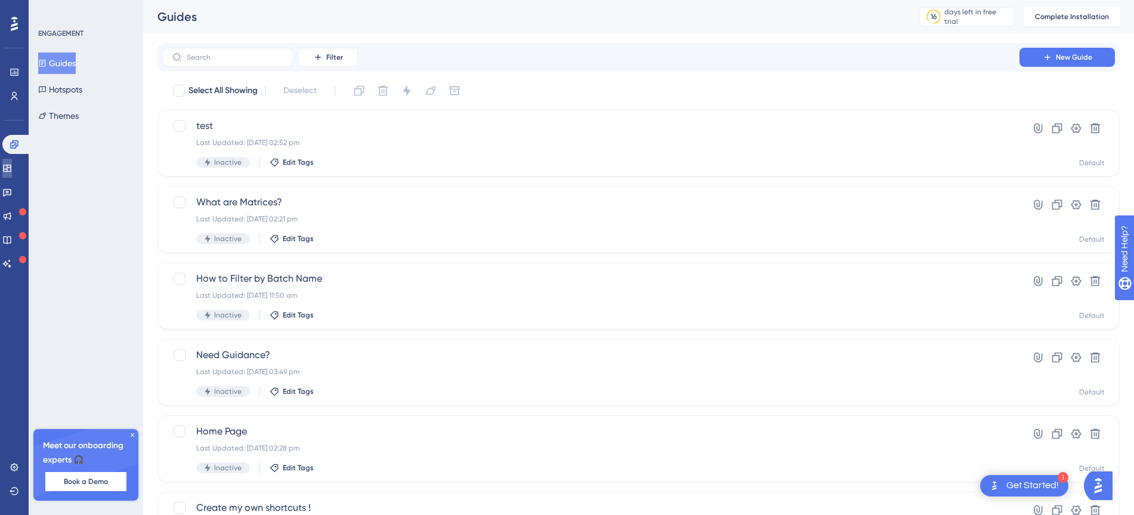
click at [12, 168] on icon at bounding box center [7, 168] width 10 height 10
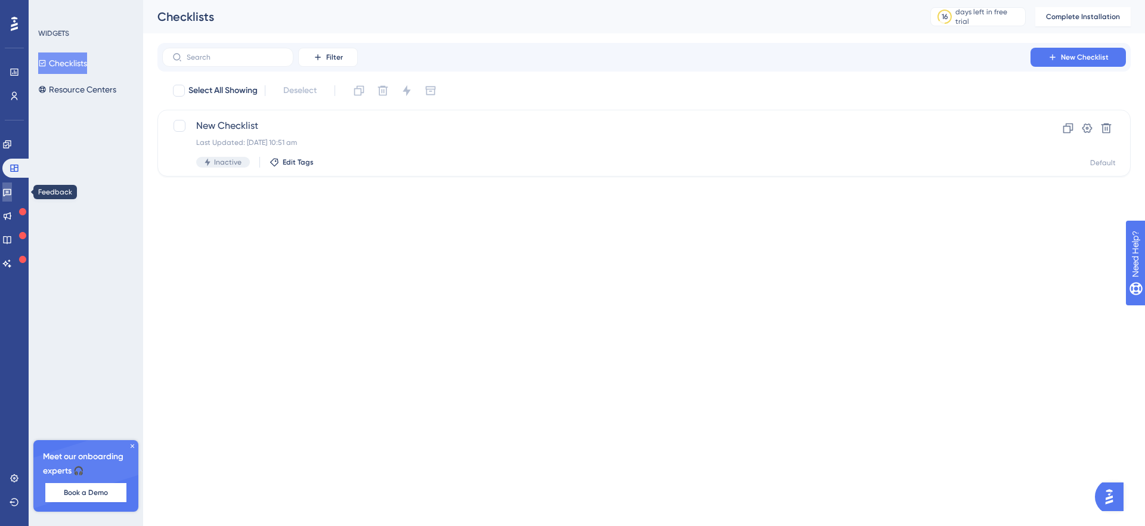
click at [12, 190] on icon at bounding box center [7, 192] width 10 height 10
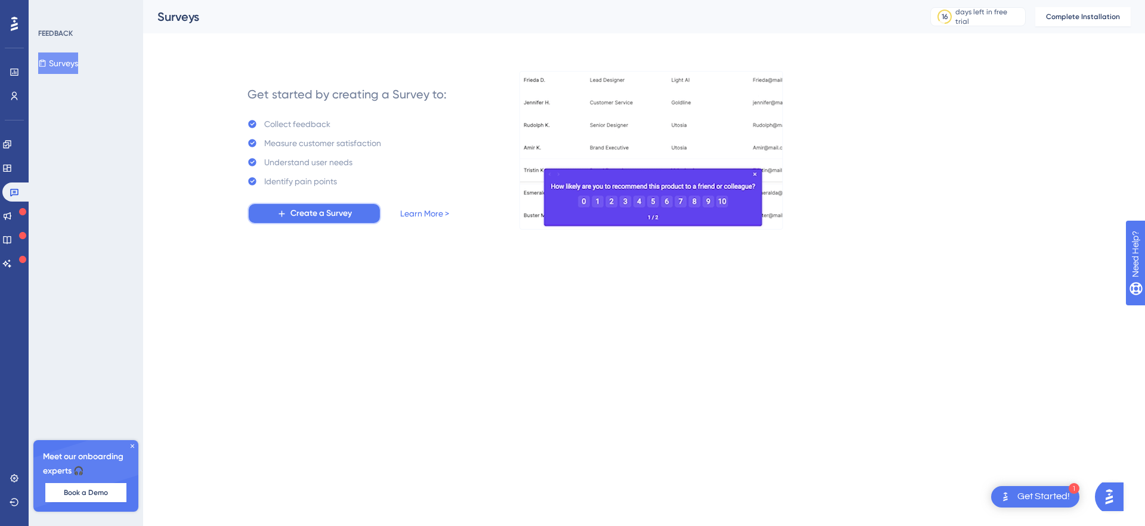
click at [333, 219] on span "Create a Survey" at bounding box center [320, 213] width 61 height 14
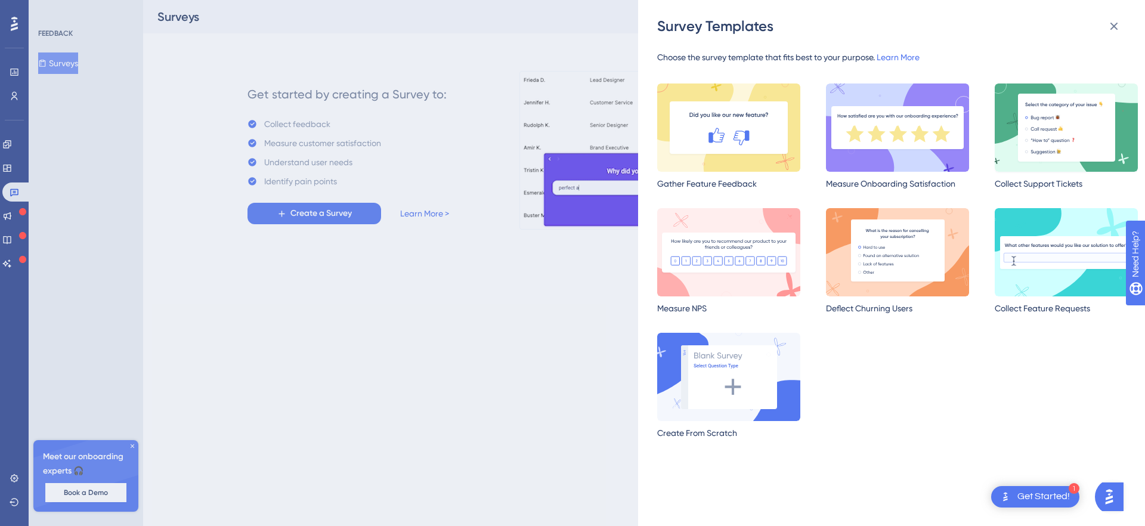
click at [1050, 141] on img at bounding box center [1066, 127] width 143 height 88
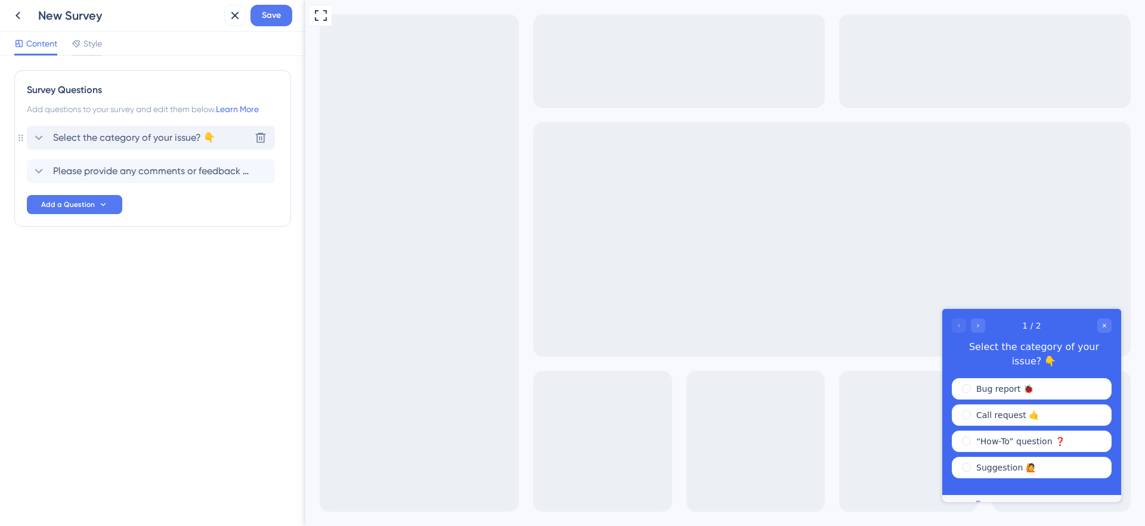
click at [190, 140] on span "Select the category of your issue? 👇" at bounding box center [134, 138] width 162 height 14
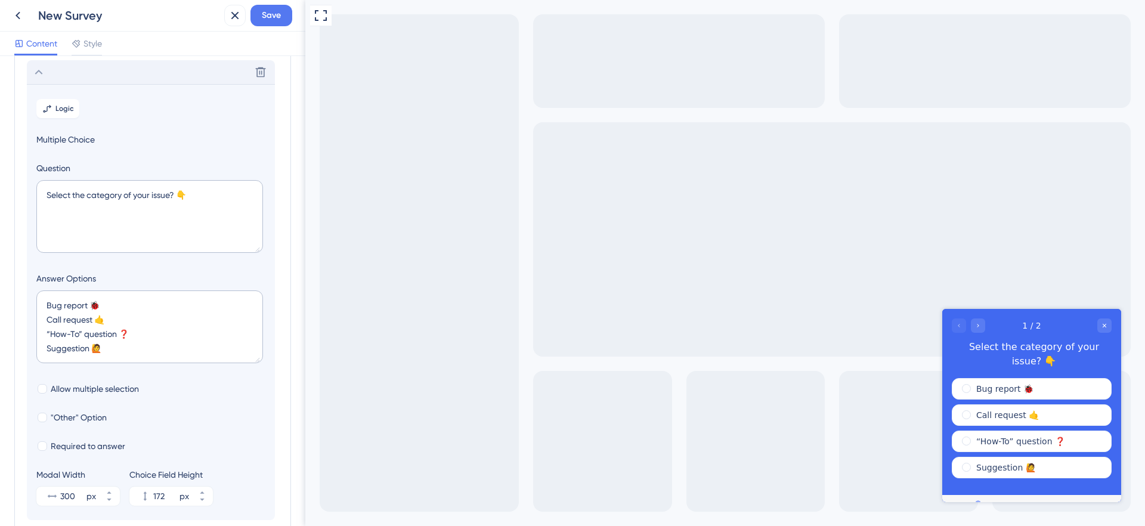
scroll to position [70, 0]
click at [148, 189] on textarea "Select the category of your issue? 👇" at bounding box center [149, 212] width 227 height 73
click at [204, 190] on textarea "Select the category of your issue? 👇" at bounding box center [149, 212] width 227 height 73
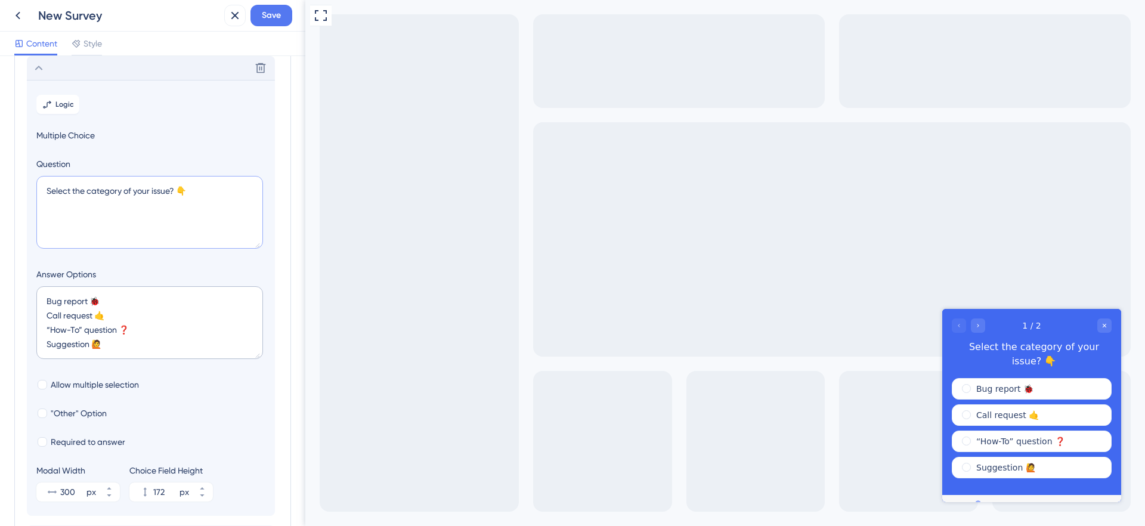
drag, startPoint x: 202, startPoint y: 190, endPoint x: 45, endPoint y: 190, distance: 156.8
click at [45, 190] on textarea "Select the category of your issue? 👇" at bounding box center [149, 212] width 227 height 73
drag, startPoint x: 50, startPoint y: 298, endPoint x: 88, endPoint y: 303, distance: 38.5
click at [88, 303] on textarea "Bug report 🐞 Call request 🤙 “How-To” question ❓ Suggestion 🙋" at bounding box center [149, 322] width 227 height 73
drag, startPoint x: 45, startPoint y: 317, endPoint x: 88, endPoint y: 315, distance: 43.0
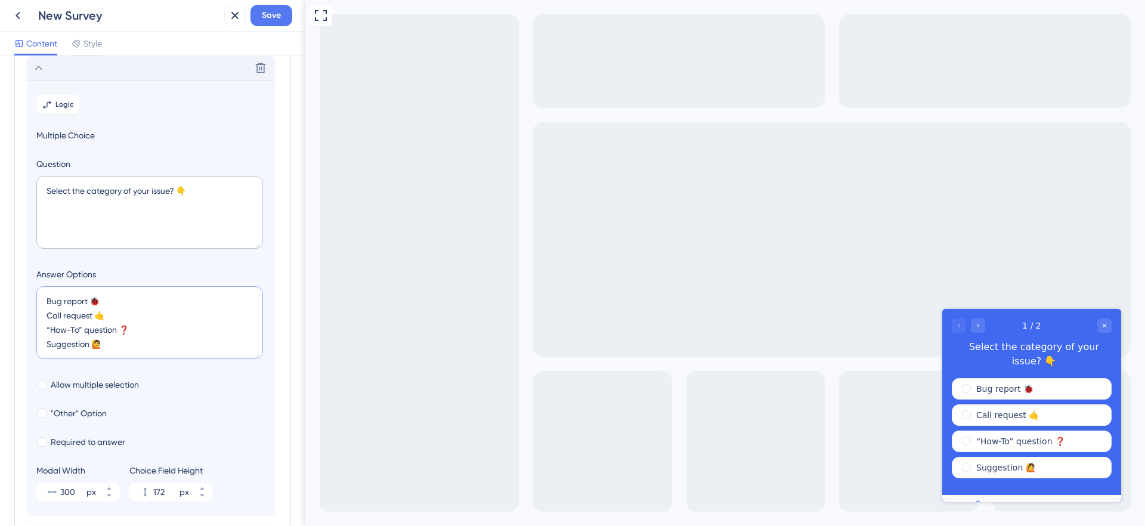
click at [88, 315] on textarea "Bug report 🐞 Call request 🤙 “How-To” question ❓ Suggestion 🙋" at bounding box center [149, 322] width 227 height 73
drag, startPoint x: 48, startPoint y: 330, endPoint x: 168, endPoint y: 317, distance: 120.5
click at [168, 317] on textarea "Bug report 🐞 Call request 🤙 “How-To” question ❓ Suggestion 🙋" at bounding box center [149, 322] width 227 height 73
drag, startPoint x: 57, startPoint y: 343, endPoint x: 122, endPoint y: 342, distance: 65.0
click at [122, 342] on textarea "Bug report 🐞 Call request 🤙 “How-To” question ❓ Suggestion 🙋" at bounding box center [149, 322] width 227 height 73
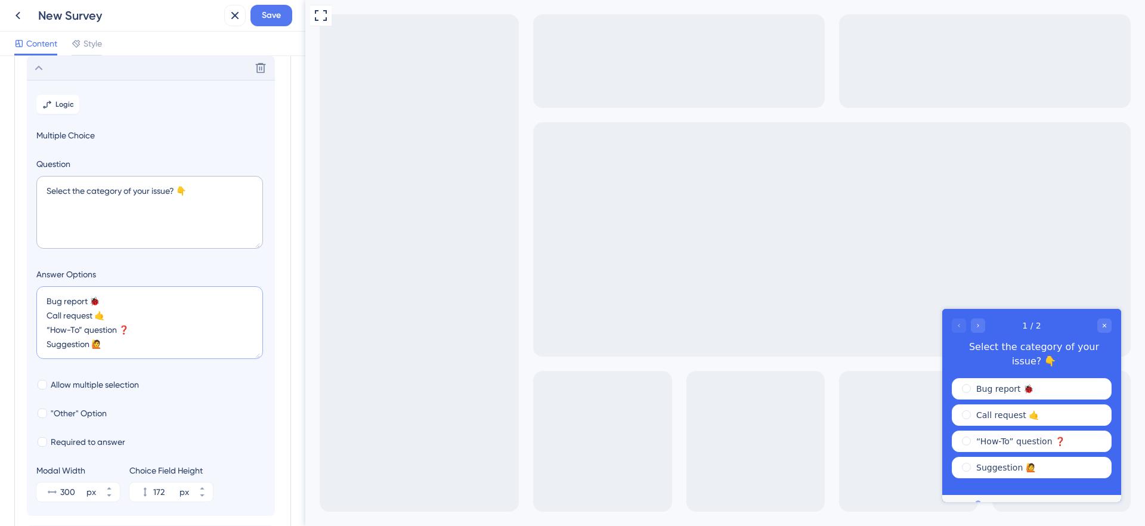
click at [146, 309] on textarea "Bug report 🐞 Call request 🤙 “How-To” question ❓ Suggestion 🙋" at bounding box center [149, 322] width 227 height 73
drag, startPoint x: 86, startPoint y: 296, endPoint x: 136, endPoint y: 338, distance: 64.4
click at [136, 338] on textarea "Bug report 🐞 Call request 🤙 “How-To” question ❓ Suggestion 🙋" at bounding box center [149, 322] width 227 height 73
click at [978, 327] on icon "Go to Question 2" at bounding box center [977, 325] width 7 height 7
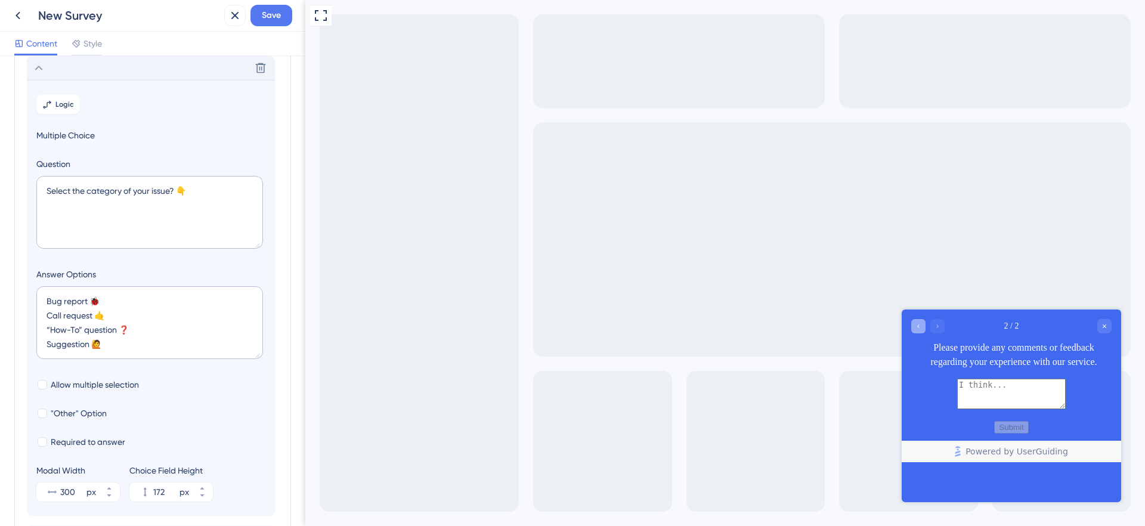
click at [918, 327] on icon "Go to Question 1" at bounding box center [918, 326] width 7 height 7
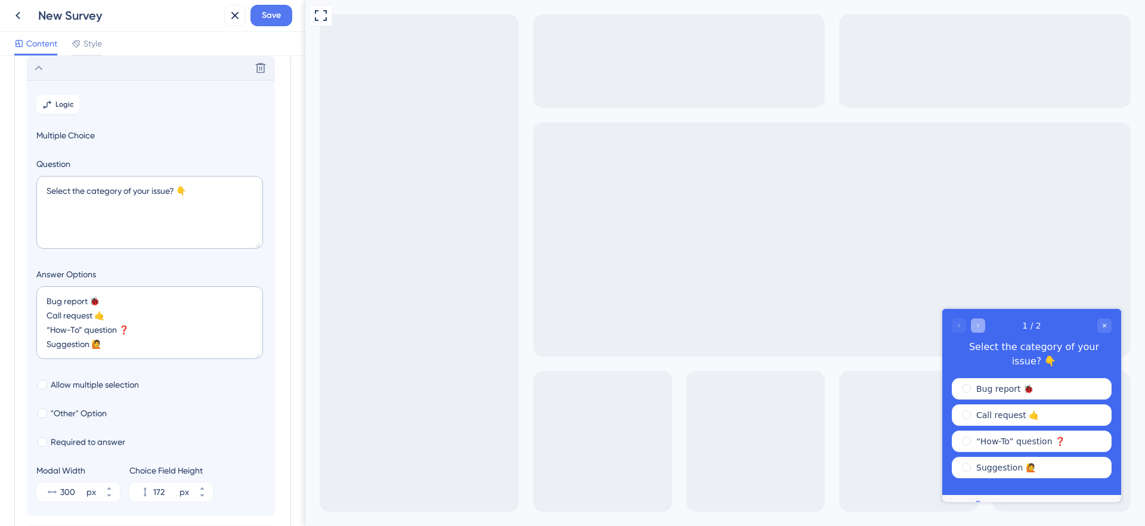
click at [980, 324] on icon "Go to Question 2" at bounding box center [977, 325] width 7 height 7
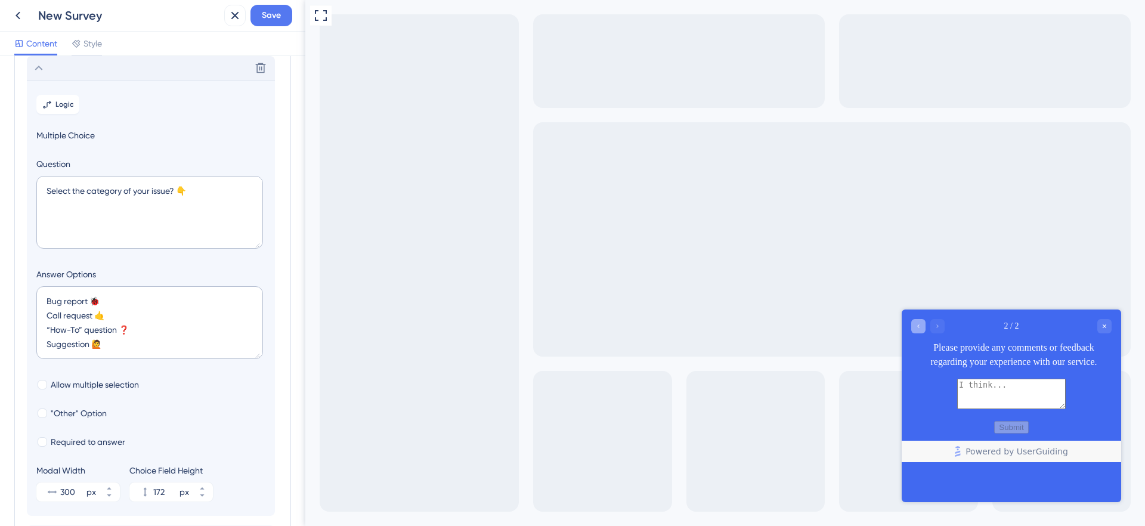
click at [920, 321] on div "Go to Question 1" at bounding box center [918, 326] width 14 height 14
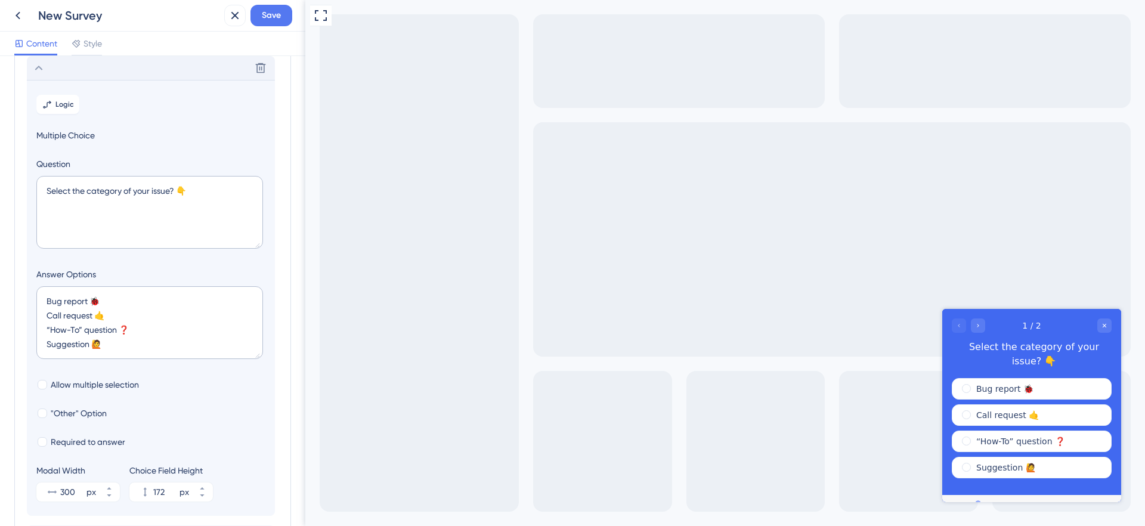
click at [970, 324] on div at bounding box center [968, 325] width 33 height 14
click at [974, 325] on div "Go to Question 2" at bounding box center [978, 325] width 14 height 14
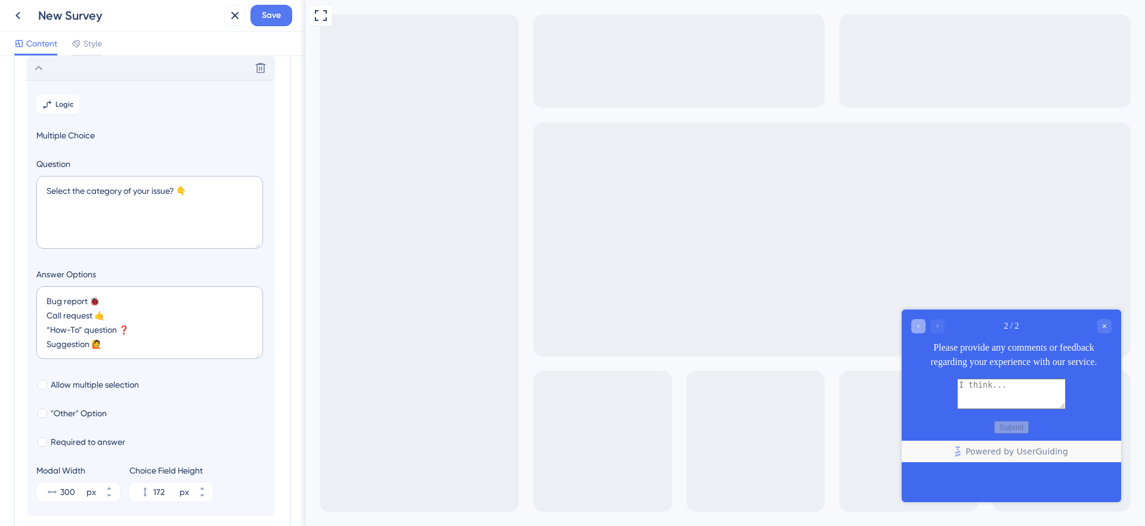
click at [920, 324] on icon "Go to Question 1" at bounding box center [918, 326] width 7 height 7
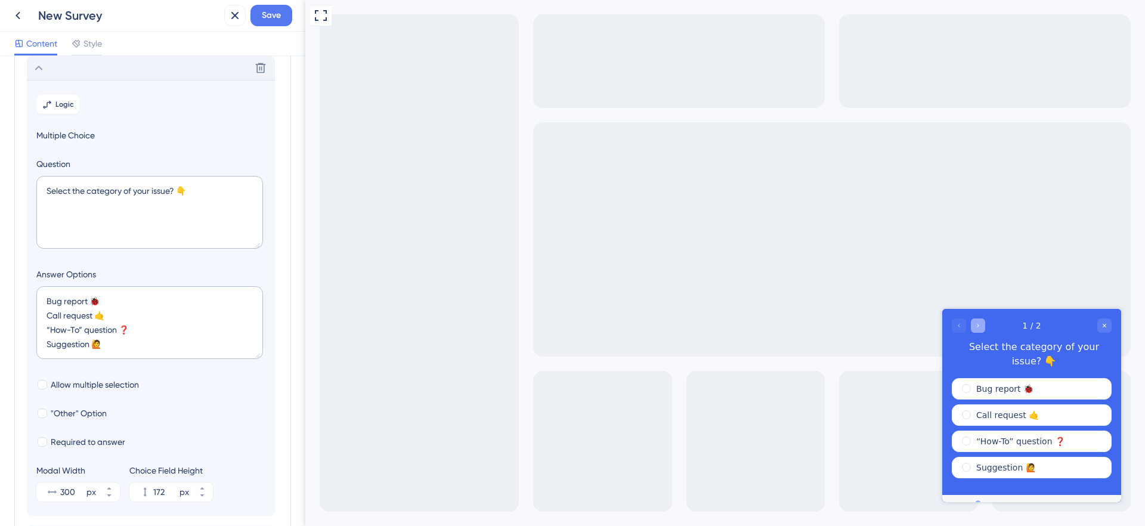
click at [973, 331] on div "Go to Question 2" at bounding box center [978, 325] width 14 height 14
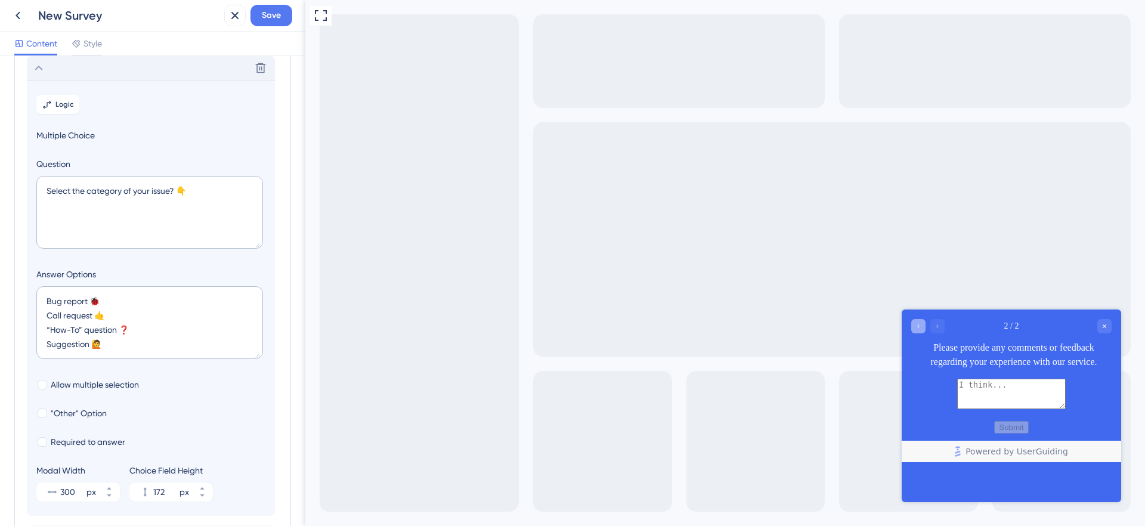
click at [920, 326] on icon "Go to Question 1" at bounding box center [918, 326] width 7 height 7
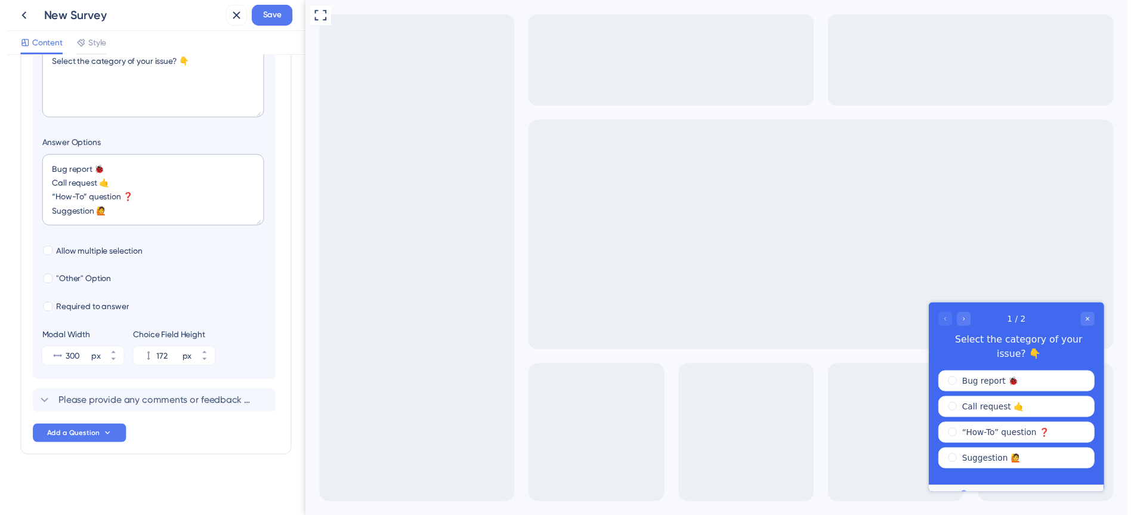
scroll to position [0, 0]
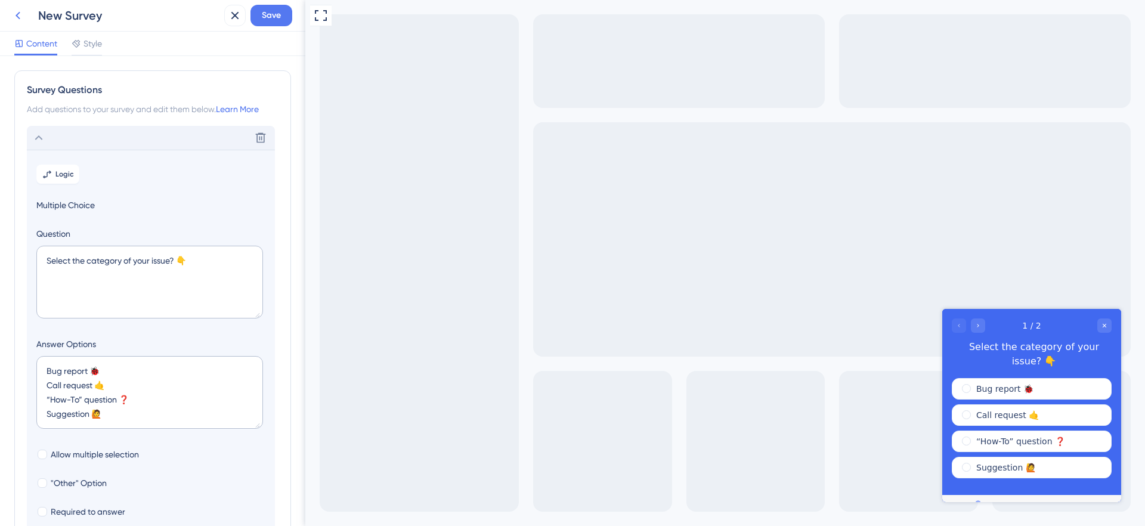
click at [20, 20] on icon at bounding box center [18, 15] width 14 height 14
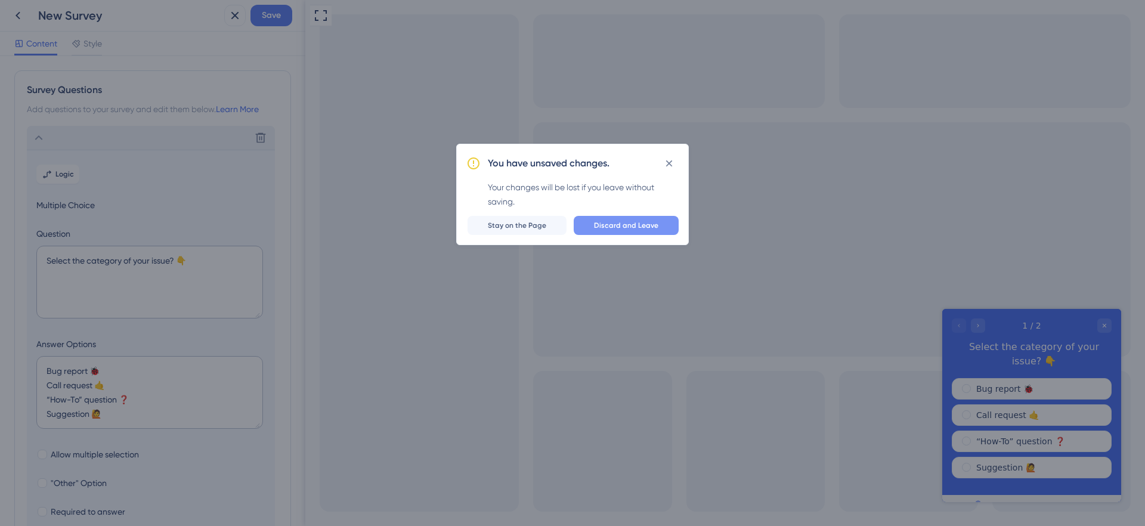
click at [598, 227] on span "Discard and Leave" at bounding box center [626, 226] width 64 height 10
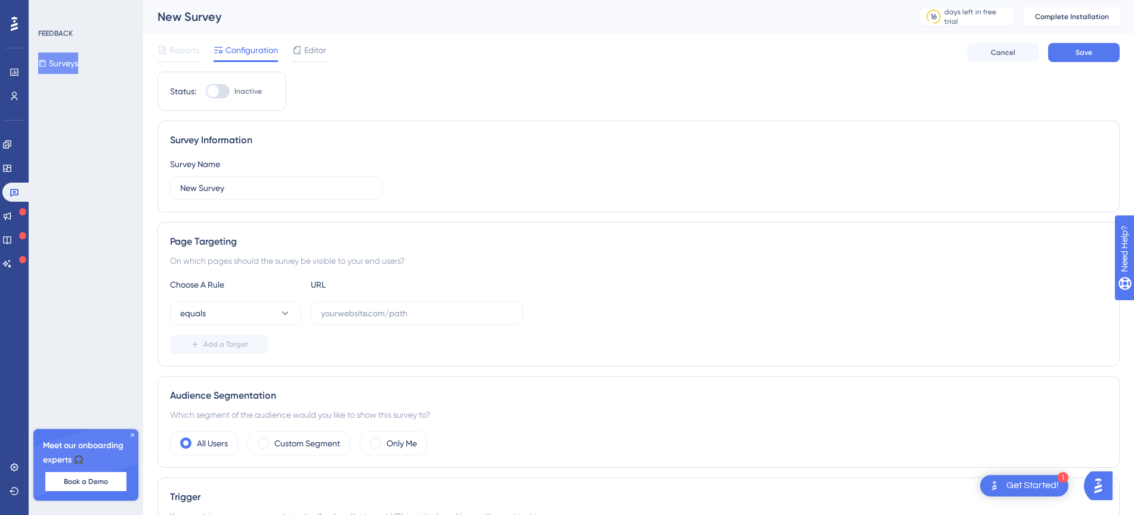
click at [22, 237] on icon at bounding box center [22, 235] width 7 height 7
click at [11, 215] on icon at bounding box center [8, 216] width 8 height 8
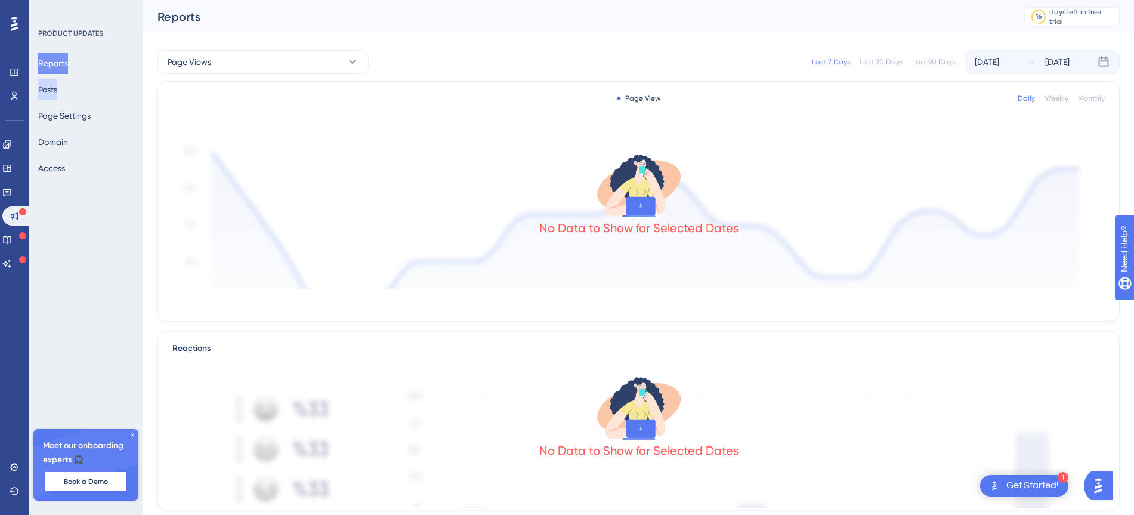
click at [57, 91] on button "Posts" at bounding box center [47, 89] width 19 height 21
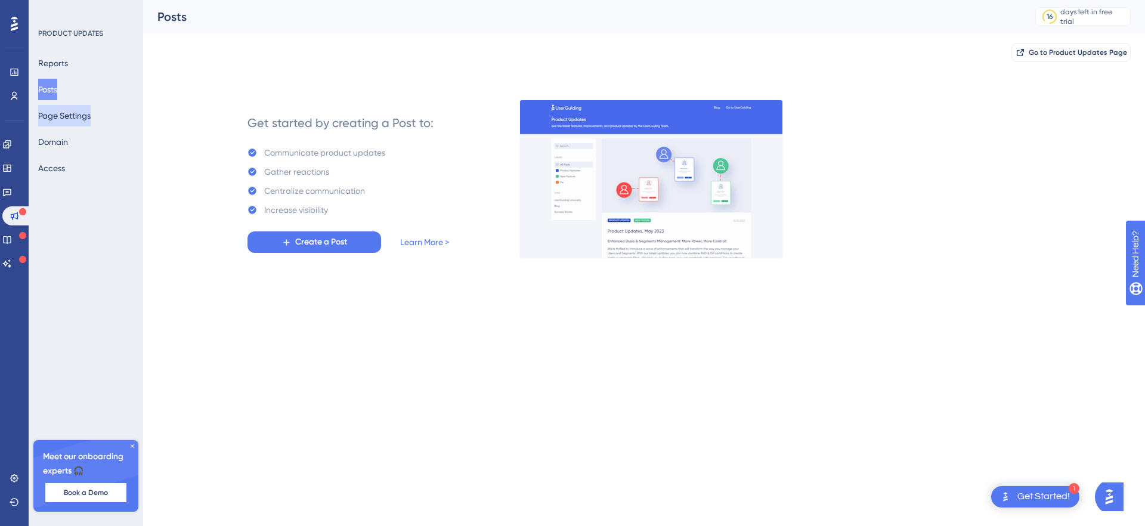
click at [75, 113] on button "Page Settings" at bounding box center [64, 115] width 52 height 21
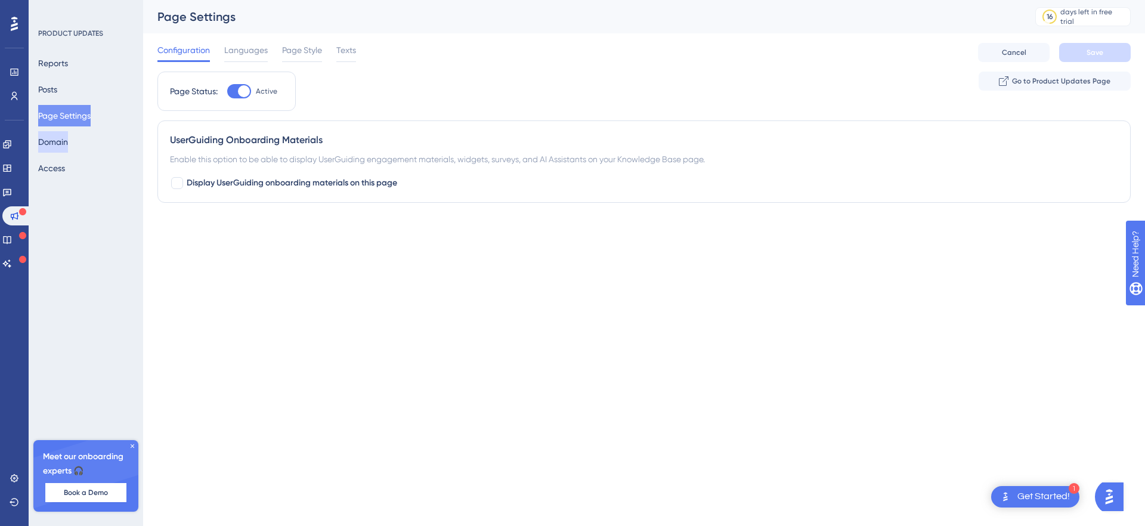
click at [68, 147] on button "Domain" at bounding box center [53, 141] width 30 height 21
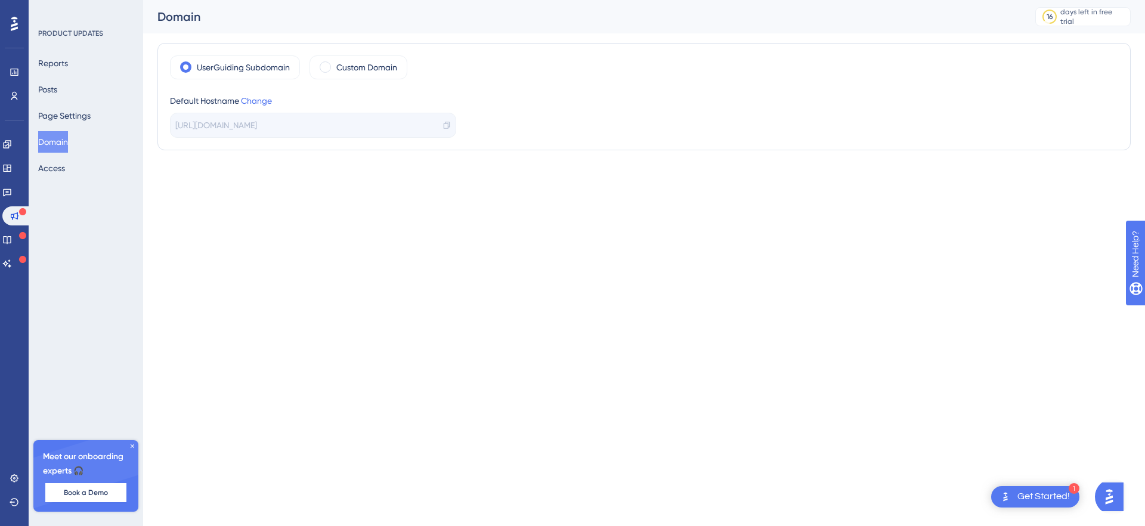
click at [75, 97] on div "Reports Posts Page Settings Domain Access" at bounding box center [86, 115] width 97 height 126
click at [57, 86] on button "Posts" at bounding box center [47, 89] width 19 height 21
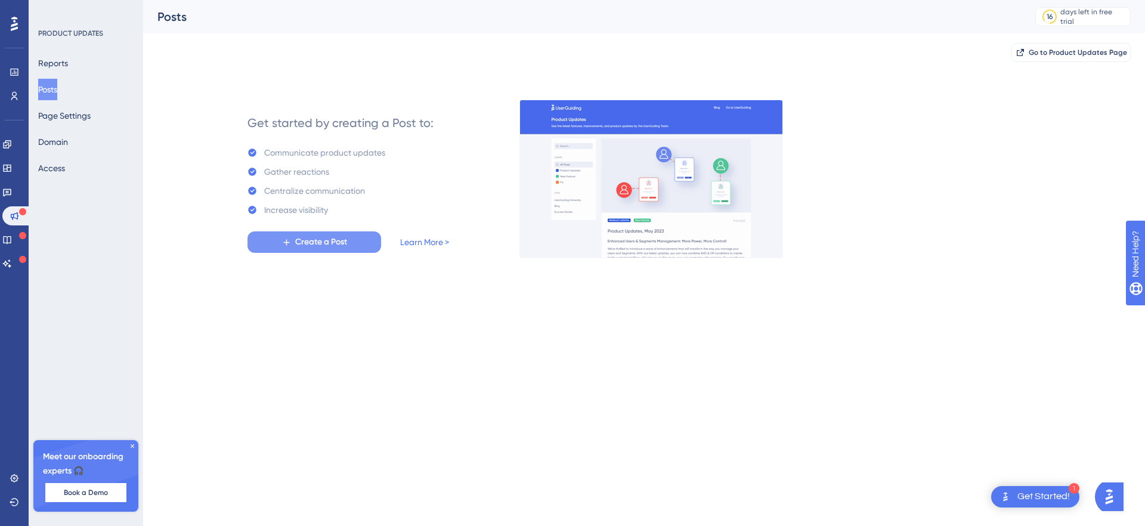
click at [313, 246] on span "Create a Post" at bounding box center [321, 242] width 52 height 14
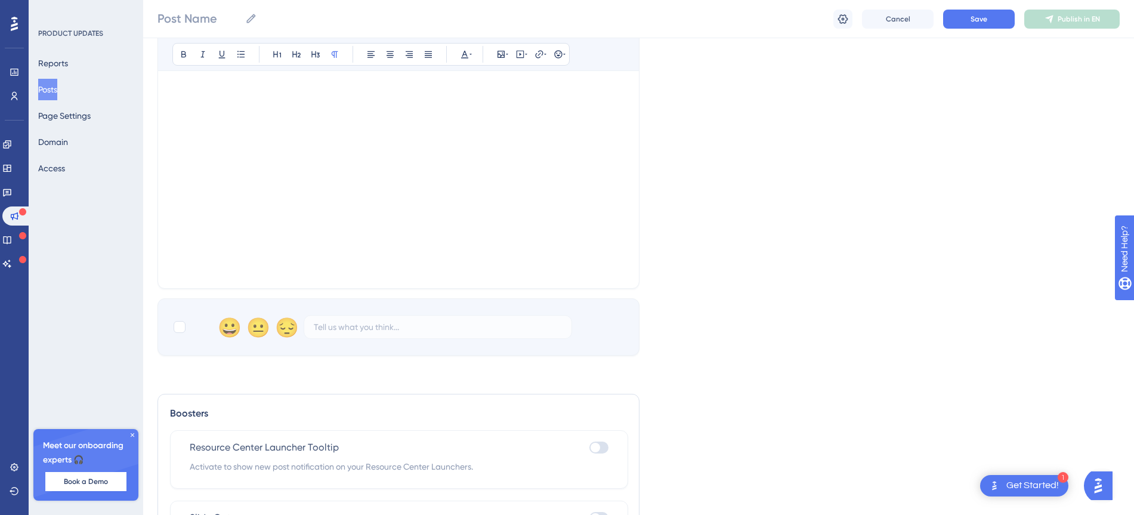
scroll to position [392, 0]
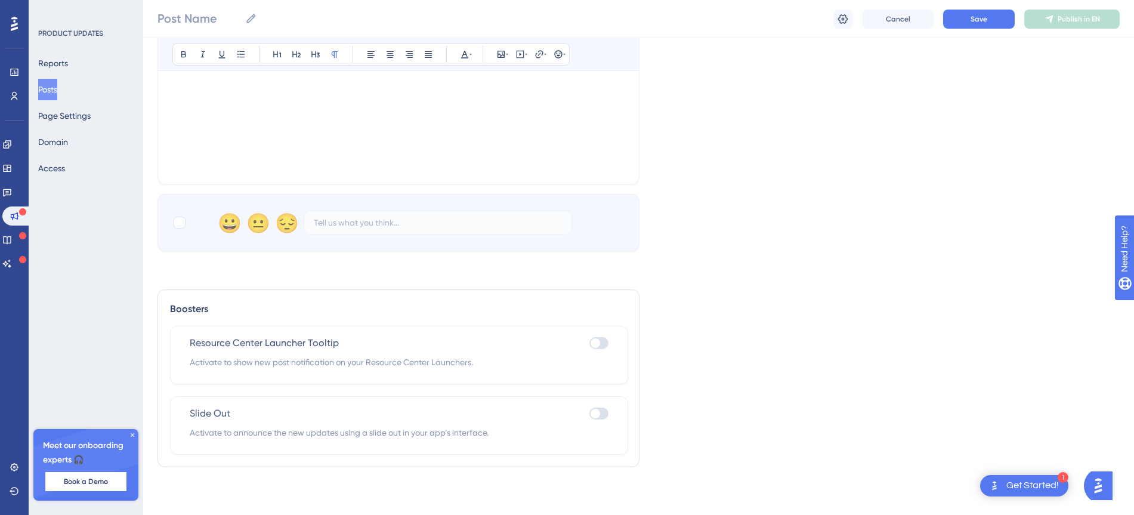
click at [599, 410] on div at bounding box center [595, 413] width 10 height 10
click at [589, 413] on input "checkbox" at bounding box center [589, 413] width 1 height 1
click at [599, 410] on div at bounding box center [603, 413] width 10 height 10
click at [589, 413] on input "checkbox" at bounding box center [589, 413] width 1 height 1
click at [599, 410] on div at bounding box center [595, 413] width 10 height 10
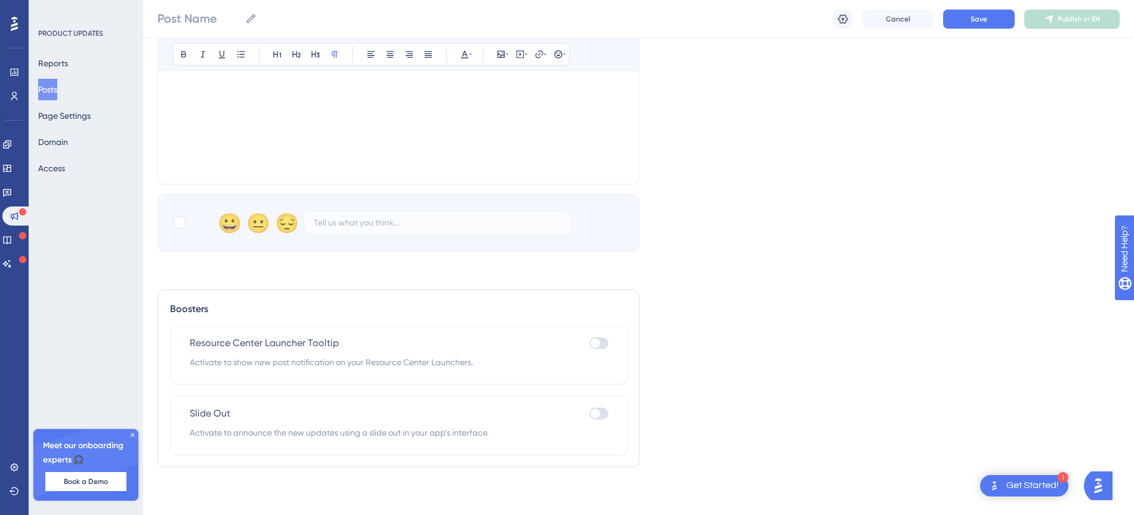
click at [589, 413] on input "checkbox" at bounding box center [589, 413] width 1 height 1
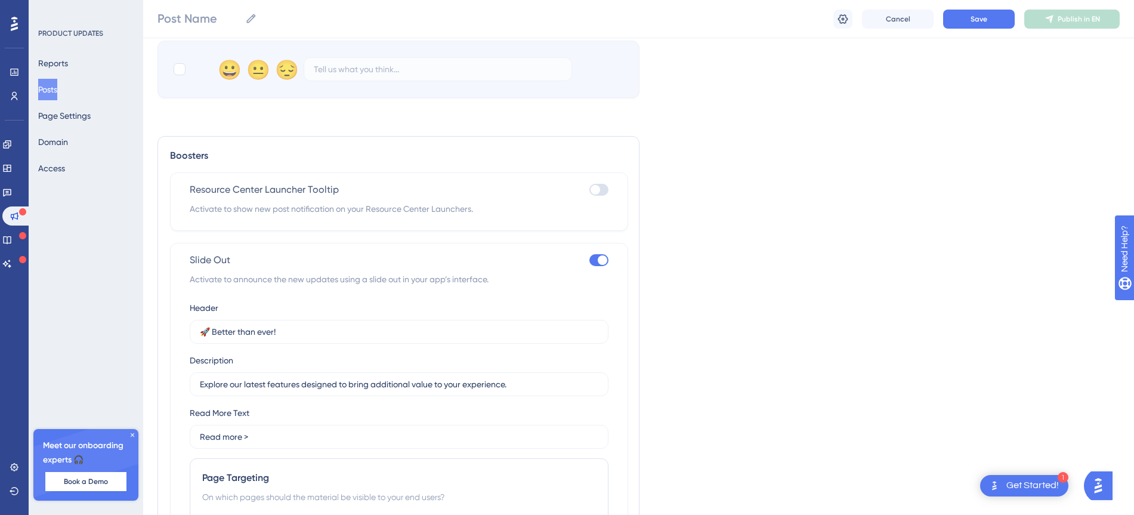
scroll to position [615, 0]
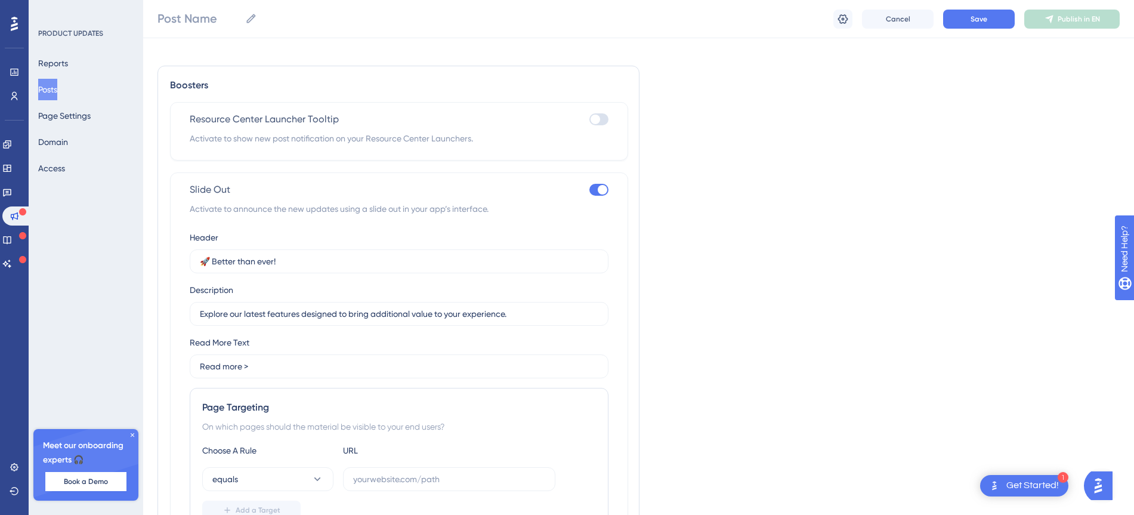
click at [600, 189] on div at bounding box center [603, 190] width 10 height 10
click at [589, 190] on input "checkbox" at bounding box center [589, 190] width 1 height 1
checkbox input "false"
